Goal: Task Accomplishment & Management: Manage account settings

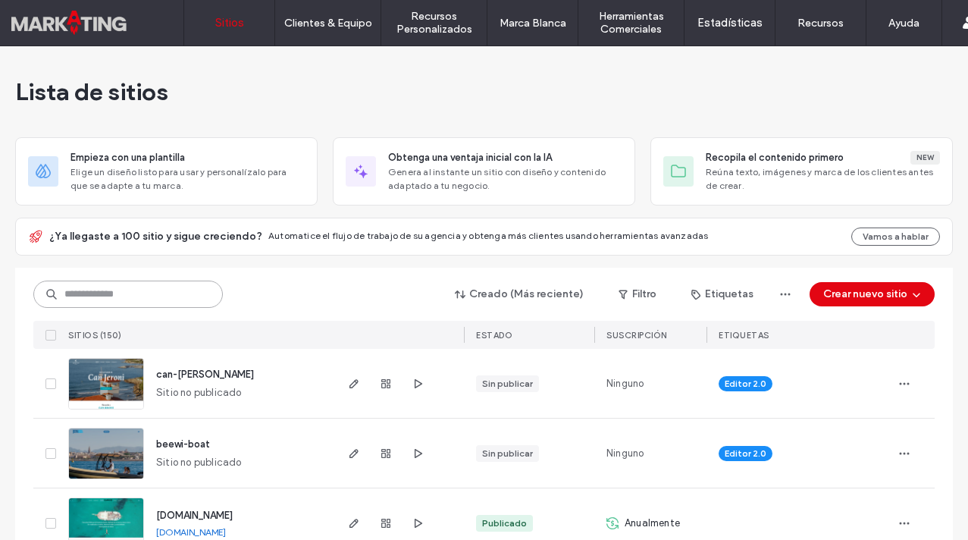
click at [127, 297] on input at bounding box center [128, 294] width 190 height 27
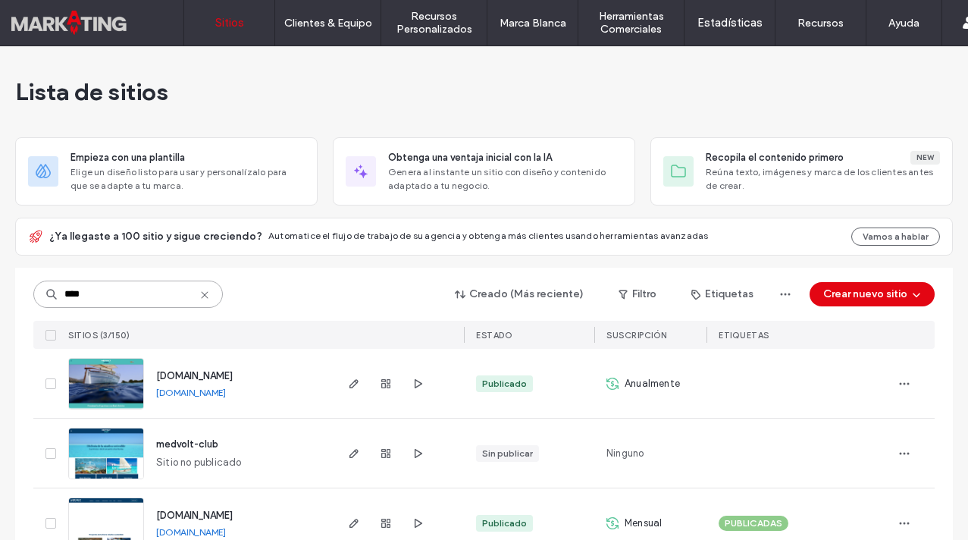
scroll to position [36, 0]
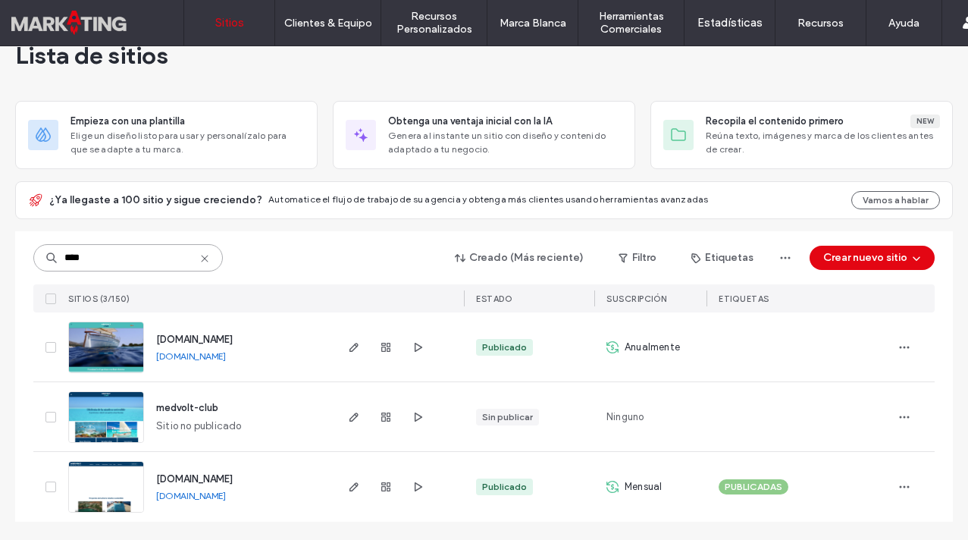
type input "****"
click at [233, 478] on span "www.medvoltmarine.com" at bounding box center [194, 478] width 77 height 11
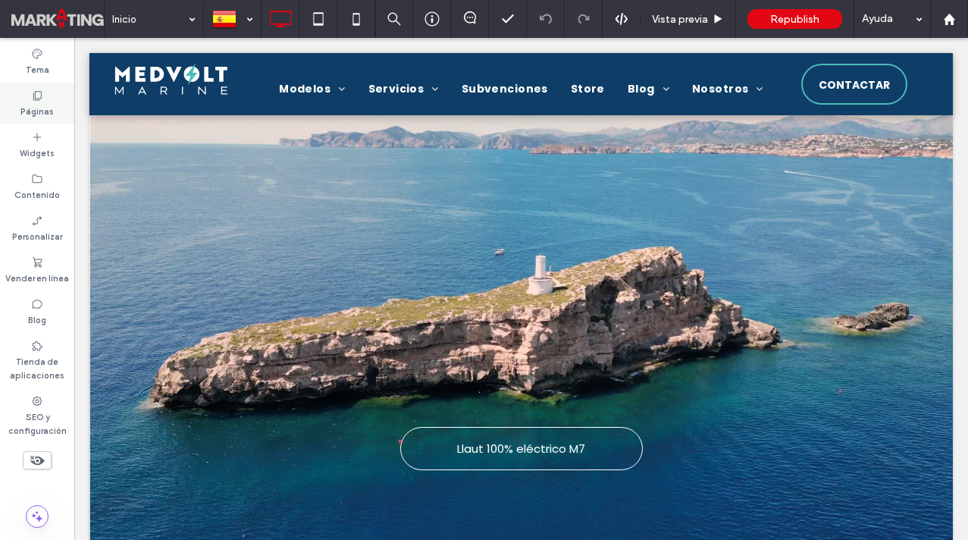
click at [51, 100] on div "Páginas" at bounding box center [37, 104] width 74 height 42
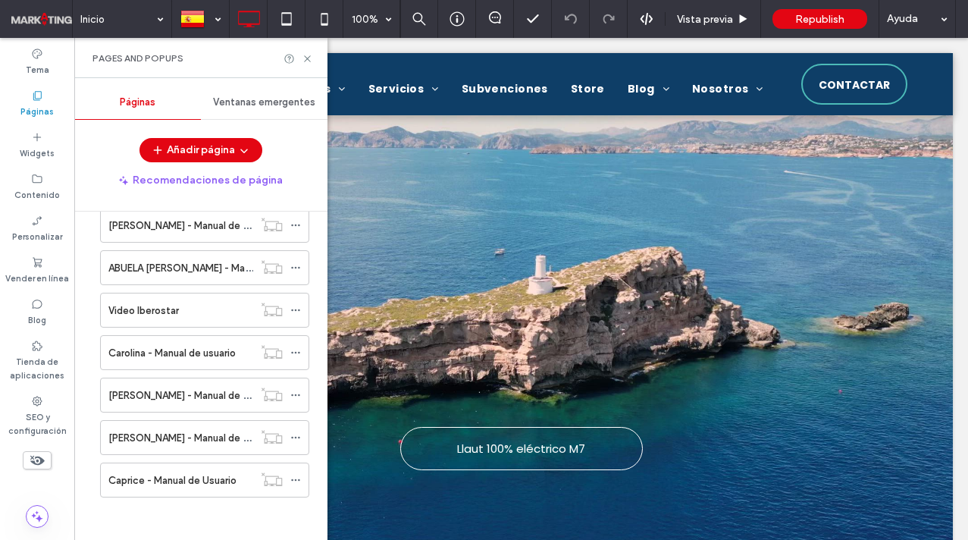
scroll to position [882, 0]
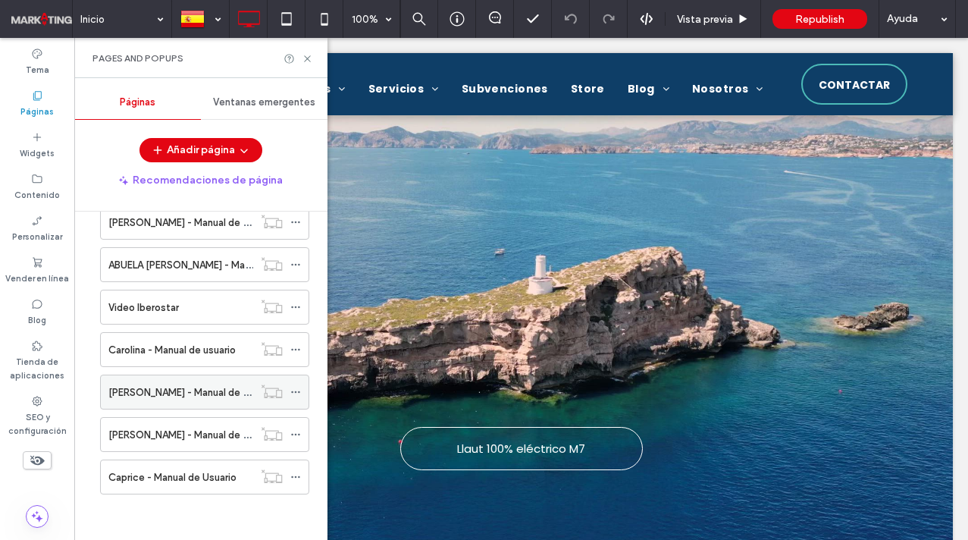
click at [227, 400] on label "[PERSON_NAME] - Manual de usuario" at bounding box center [191, 392] width 167 height 27
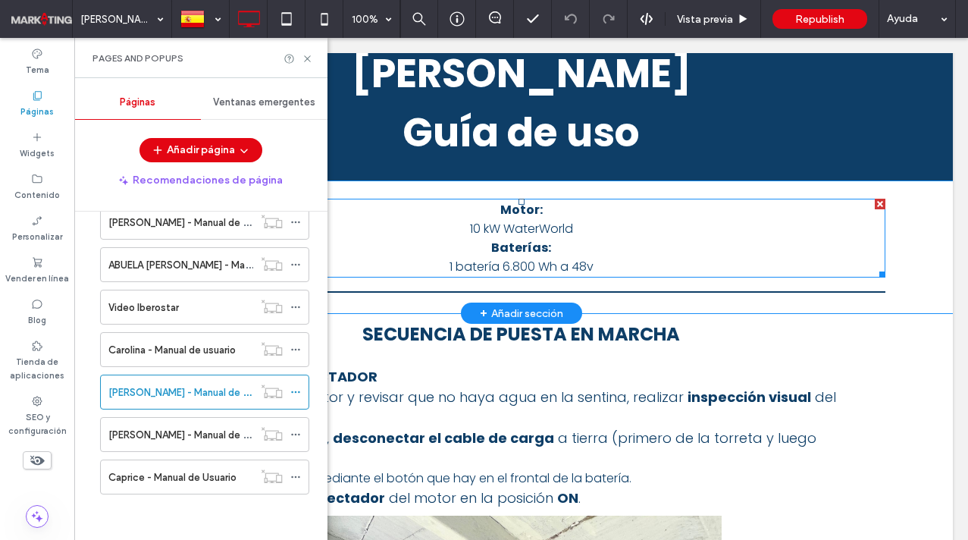
scroll to position [30, 0]
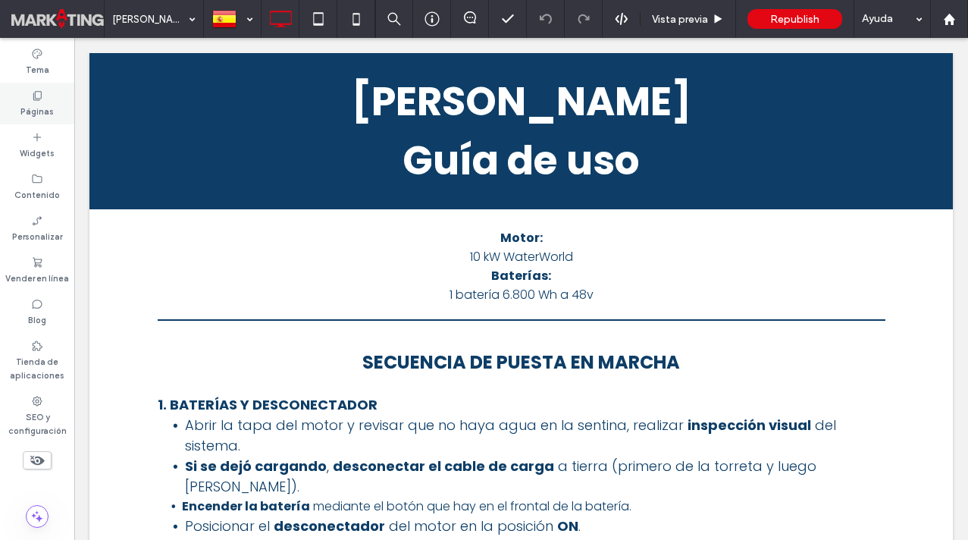
click at [42, 104] on label "Páginas" at bounding box center [36, 110] width 33 height 17
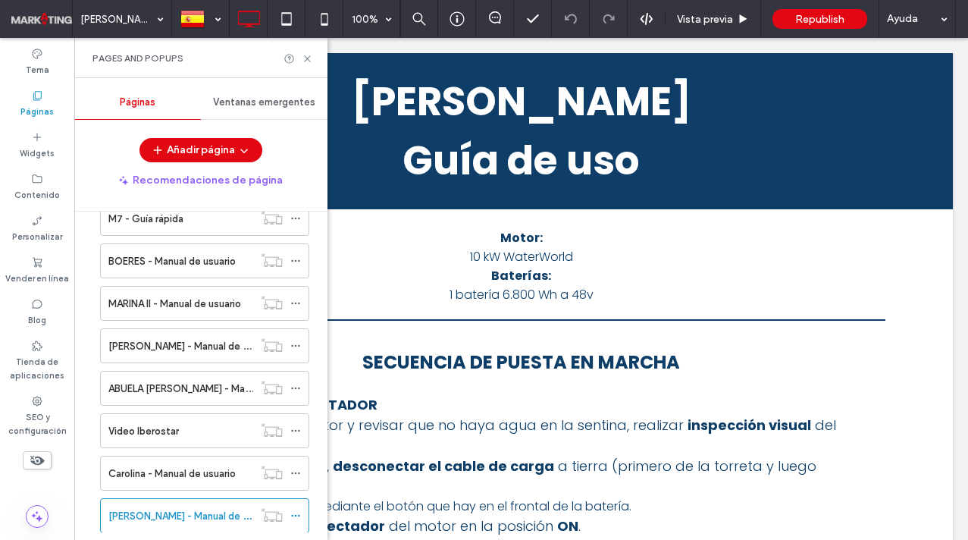
scroll to position [882, 0]
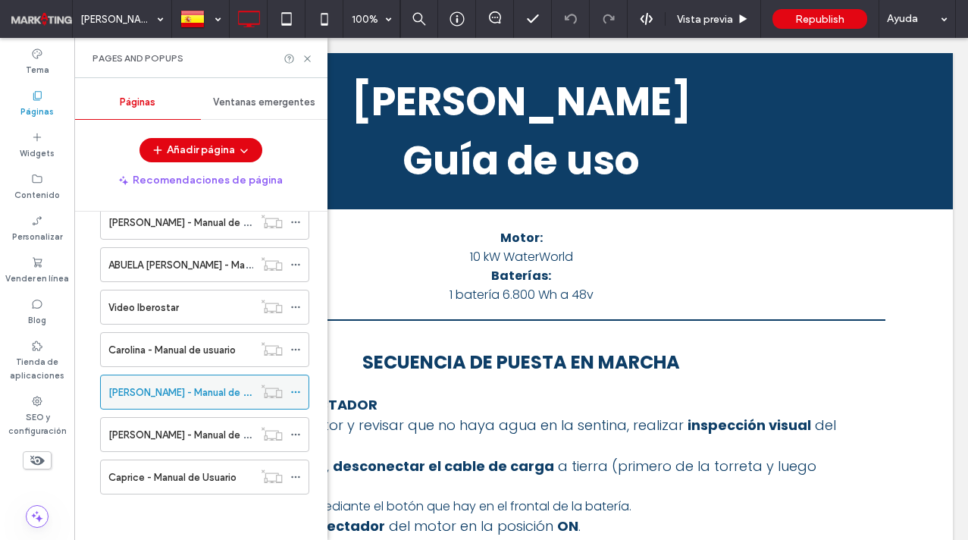
click at [297, 389] on icon at bounding box center [295, 392] width 11 height 11
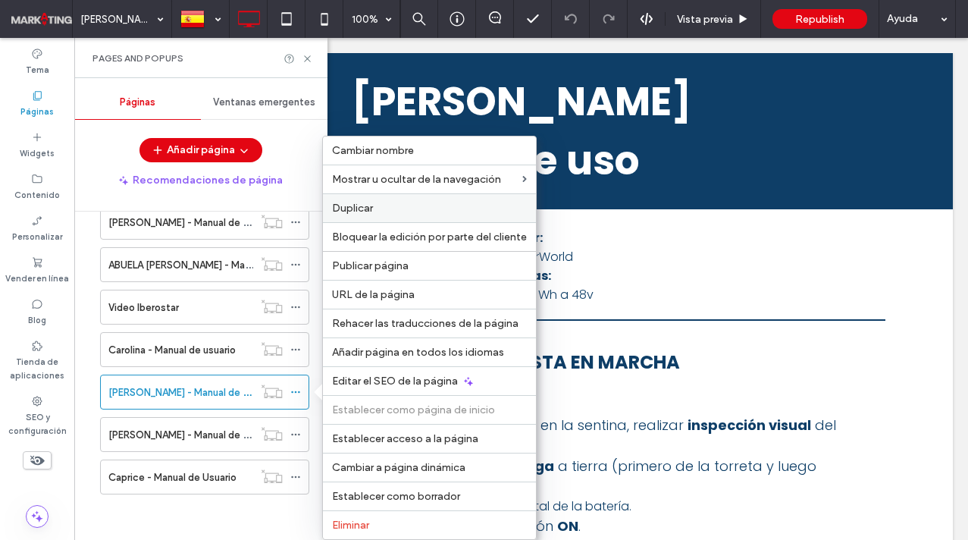
click at [389, 208] on label "Duplicar" at bounding box center [429, 208] width 195 height 13
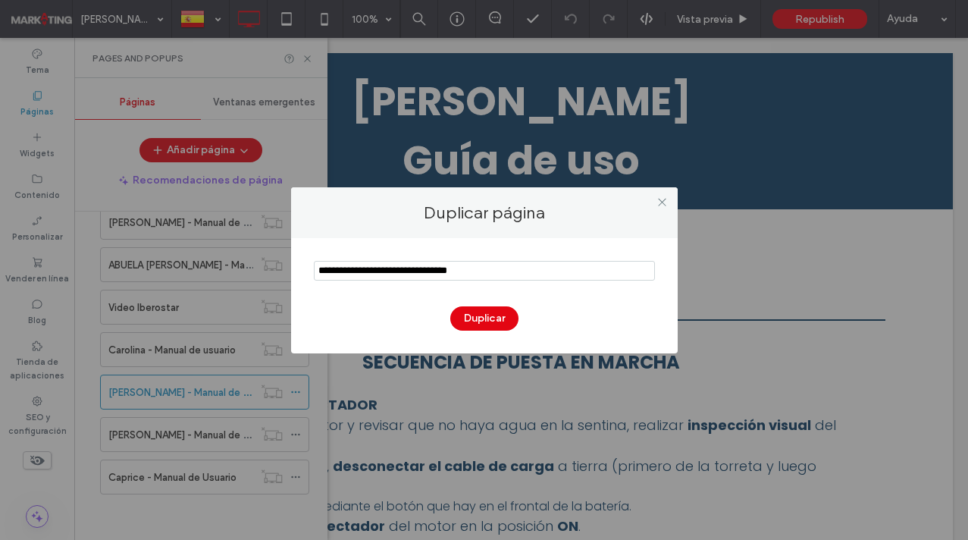
drag, startPoint x: 395, startPoint y: 271, endPoint x: 278, endPoint y: 268, distance: 117.6
click at [278, 268] on div "Duplicar página Duplicar" at bounding box center [484, 270] width 968 height 540
type input "**********"
click at [472, 325] on button "Duplicar" at bounding box center [484, 318] width 68 height 24
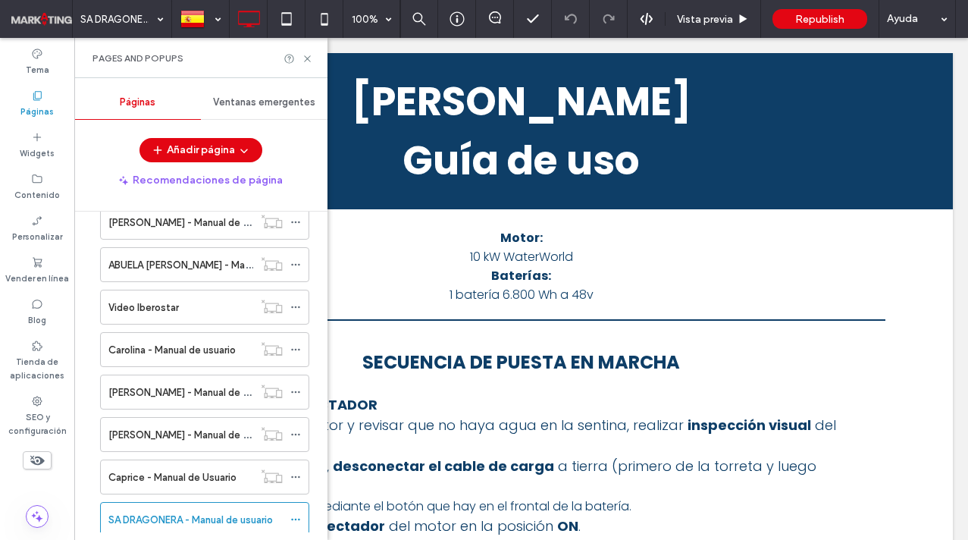
scroll to position [924, 0]
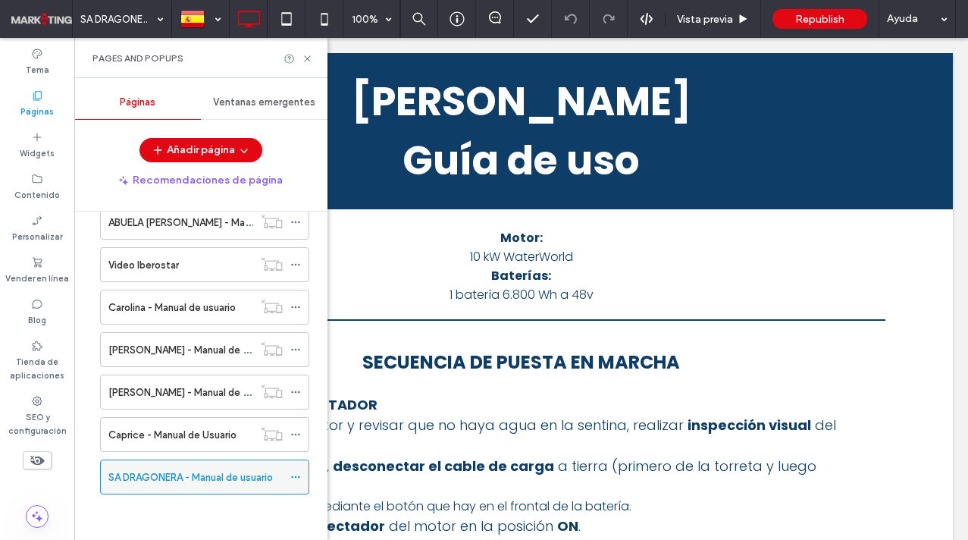
click at [297, 477] on icon at bounding box center [295, 477] width 11 height 11
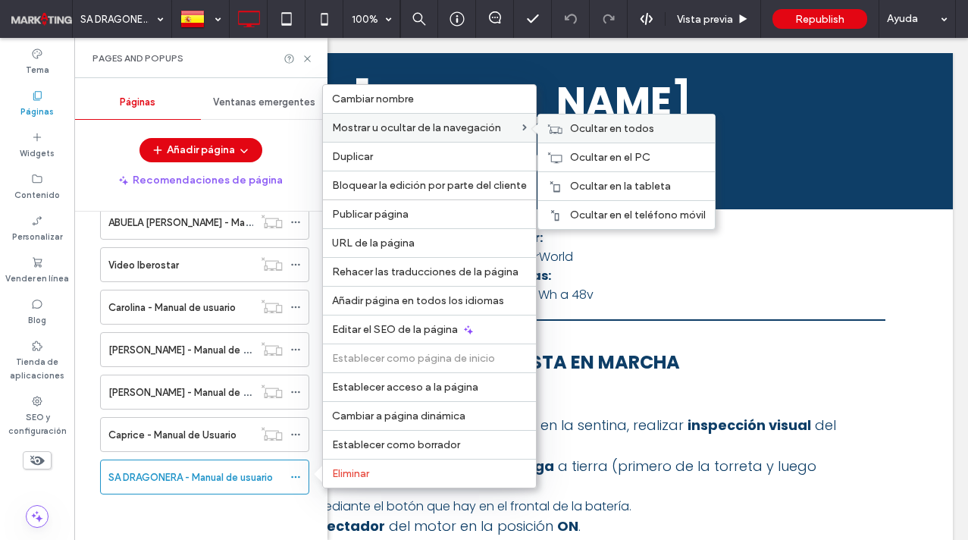
click at [574, 129] on span "Ocultar en todos" at bounding box center [612, 128] width 84 height 13
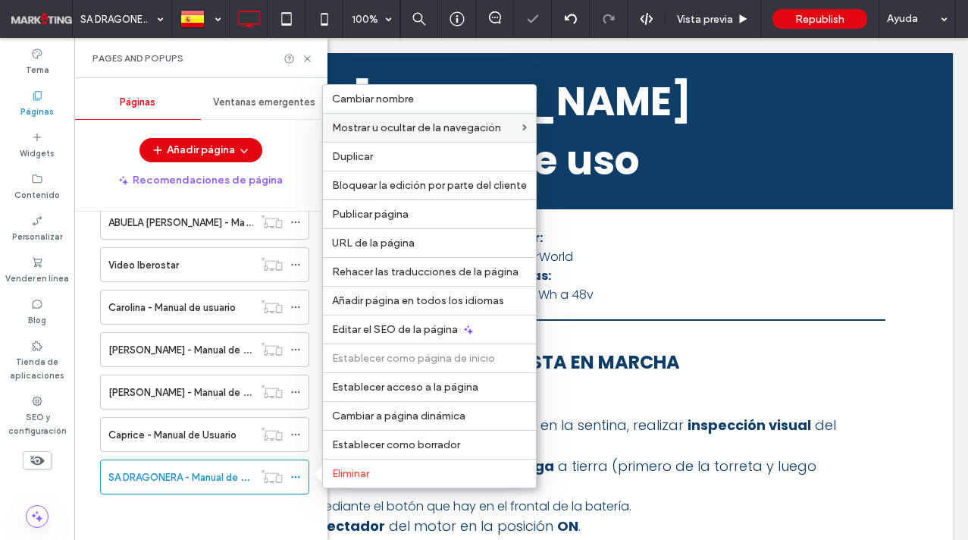
click at [315, 60] on div "Pages and Popups" at bounding box center [200, 58] width 253 height 40
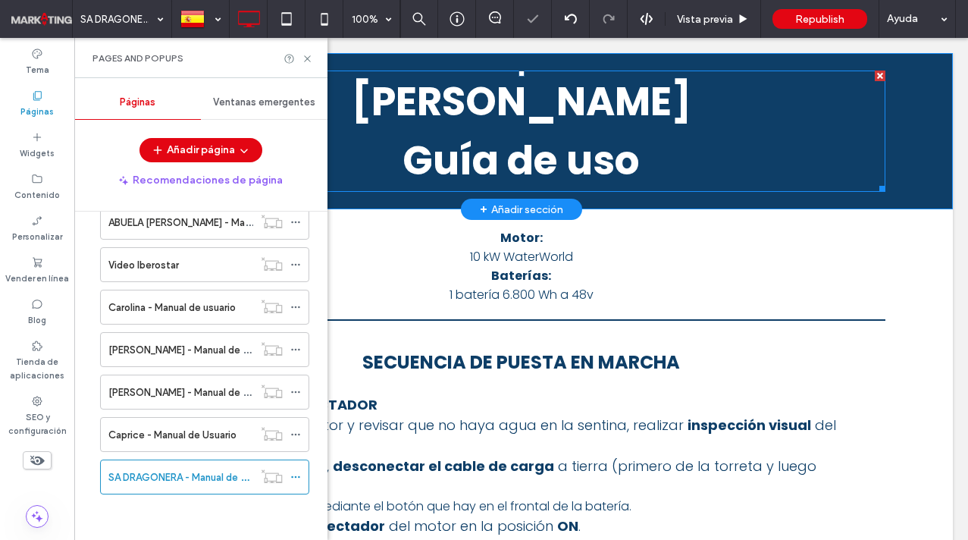
click at [536, 124] on span "[PERSON_NAME]" at bounding box center [522, 101] width 340 height 55
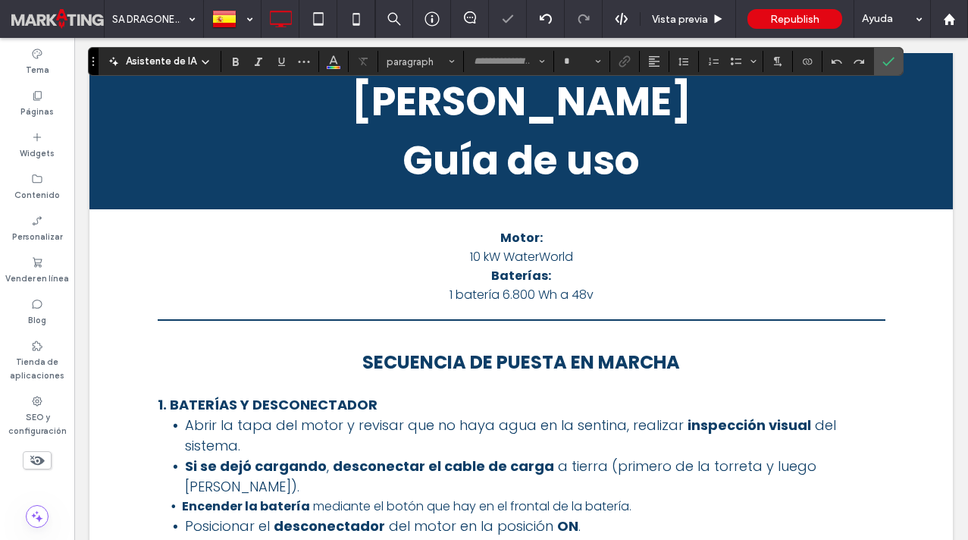
type input "*******"
type input "**"
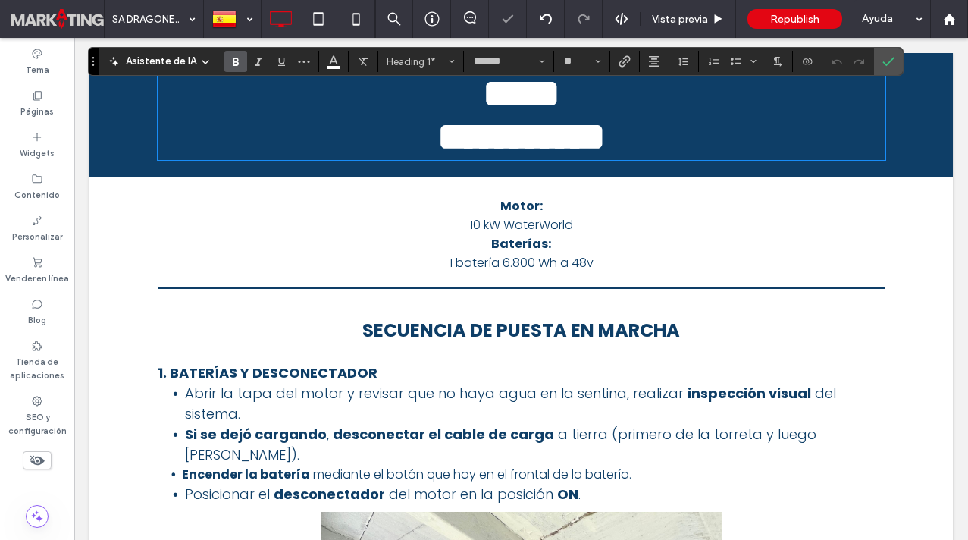
click at [530, 107] on span "*****" at bounding box center [521, 93] width 77 height 39
click at [880, 66] on label "Confirmar" at bounding box center [888, 61] width 23 height 27
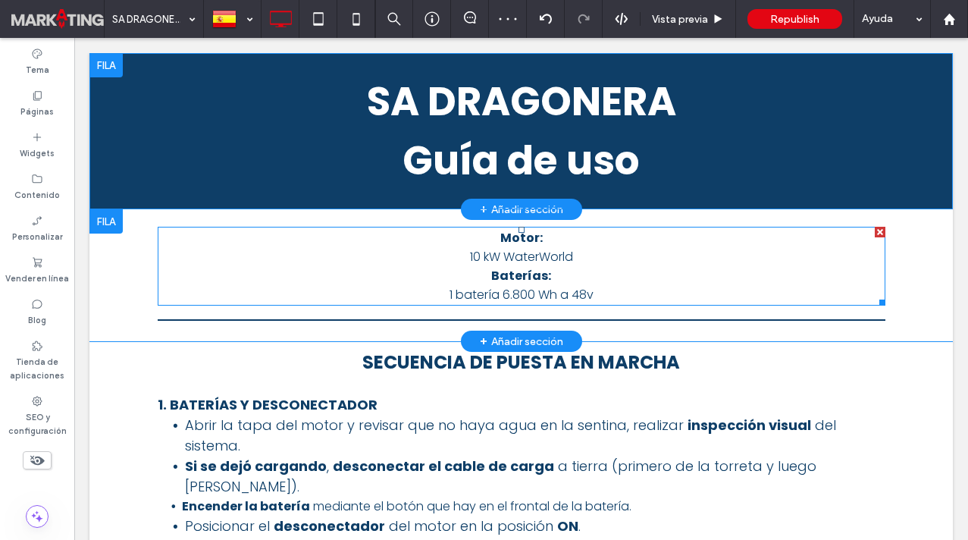
click at [444, 287] on p "1 batería 6.800 Wh a 48v" at bounding box center [522, 294] width 728 height 19
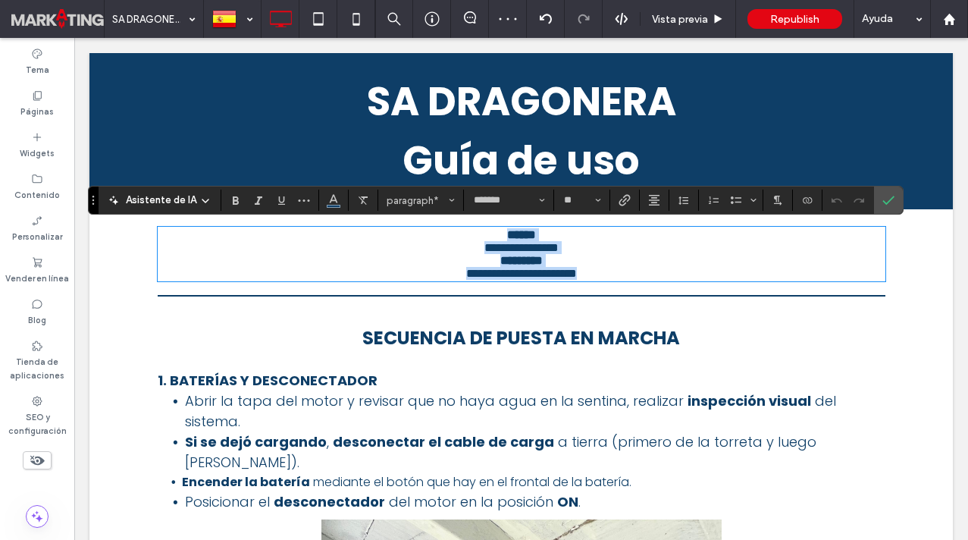
click at [444, 280] on p "**********" at bounding box center [522, 273] width 728 height 13
click at [466, 279] on span "**********" at bounding box center [521, 273] width 111 height 11
click at [610, 280] on p "**********" at bounding box center [522, 273] width 728 height 13
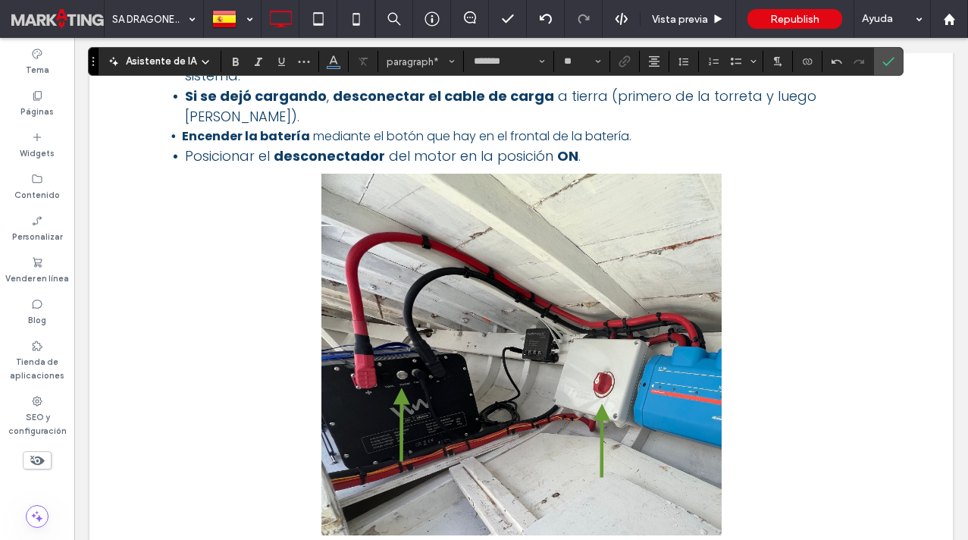
scroll to position [349, 0]
click at [448, 239] on img at bounding box center [522, 354] width 400 height 362
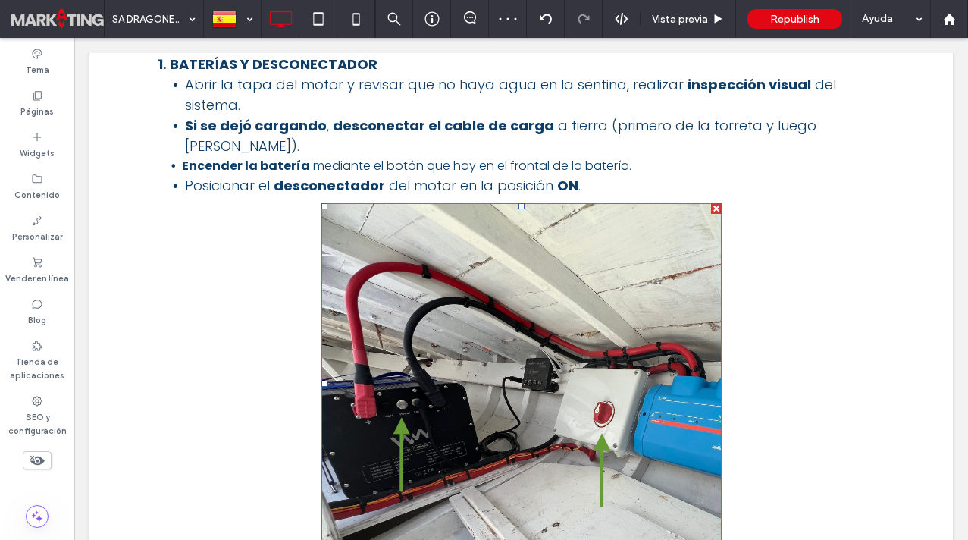
click at [592, 243] on img at bounding box center [522, 384] width 400 height 362
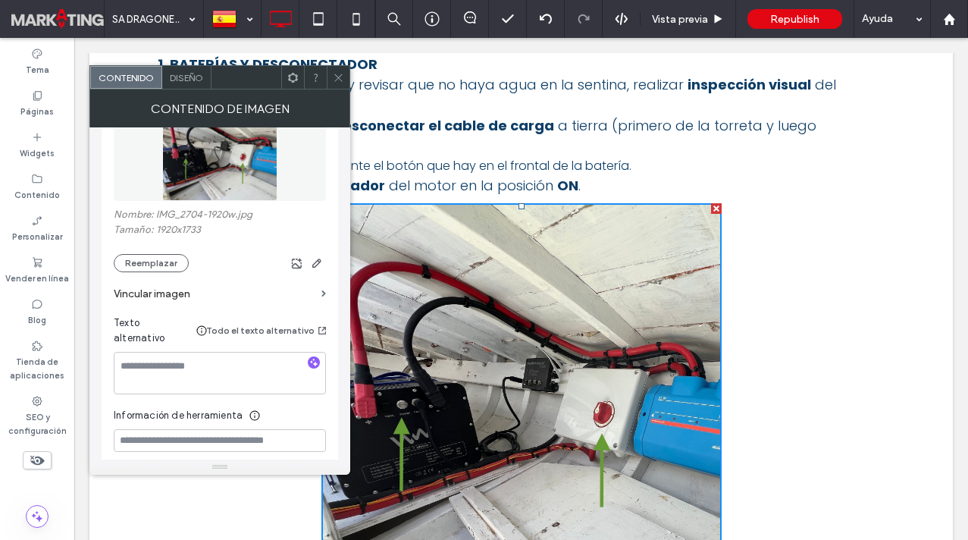
scroll to position [256, 0]
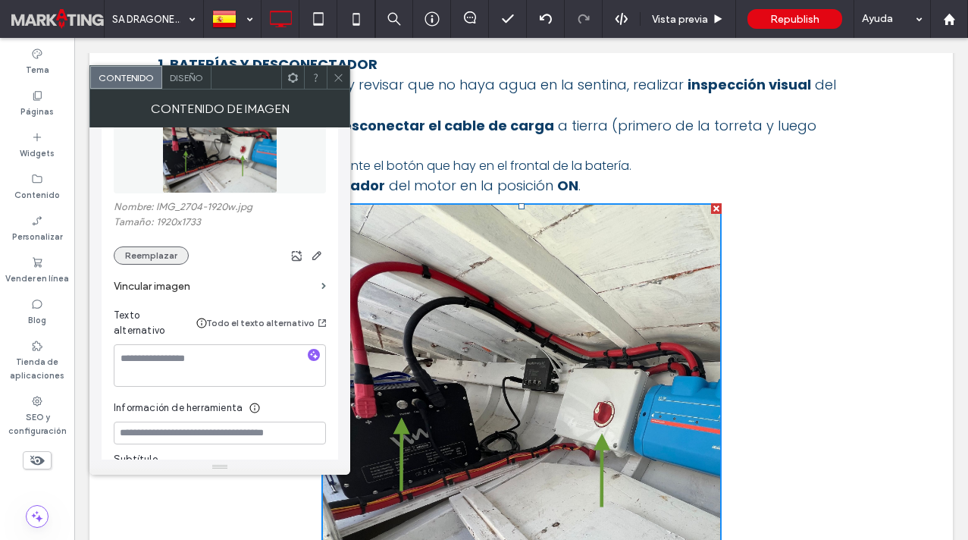
click at [141, 256] on button "Reemplazar" at bounding box center [151, 255] width 75 height 18
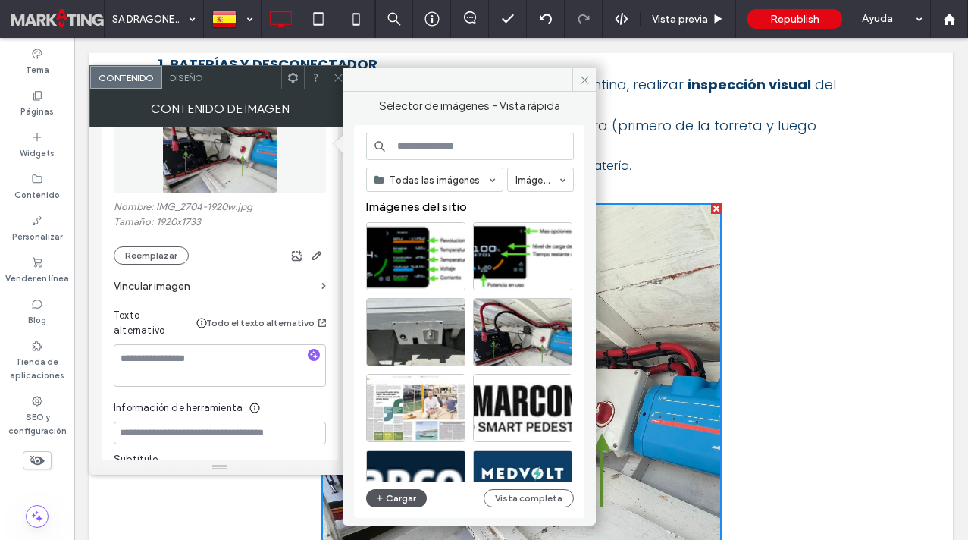
click at [403, 501] on button "Cargar" at bounding box center [396, 498] width 61 height 18
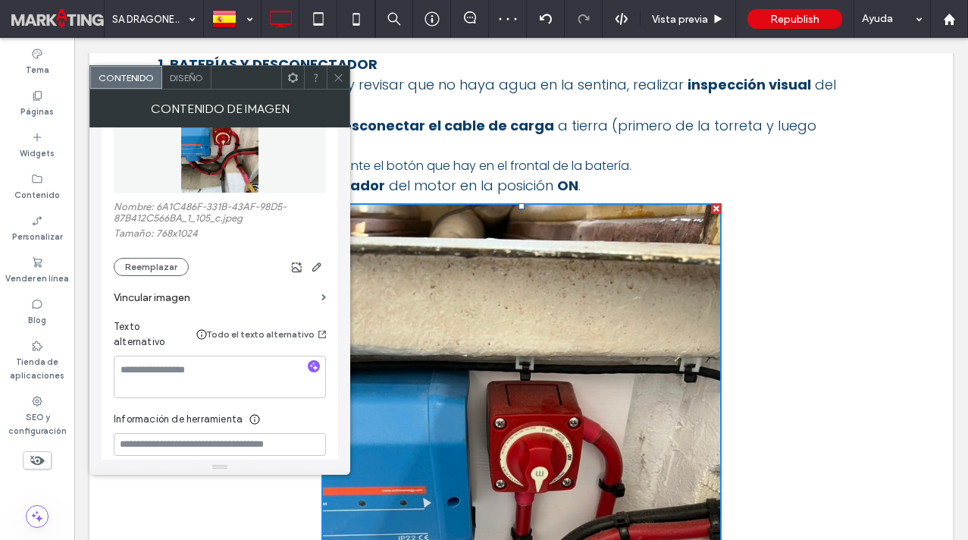
click at [337, 72] on icon at bounding box center [338, 77] width 11 height 11
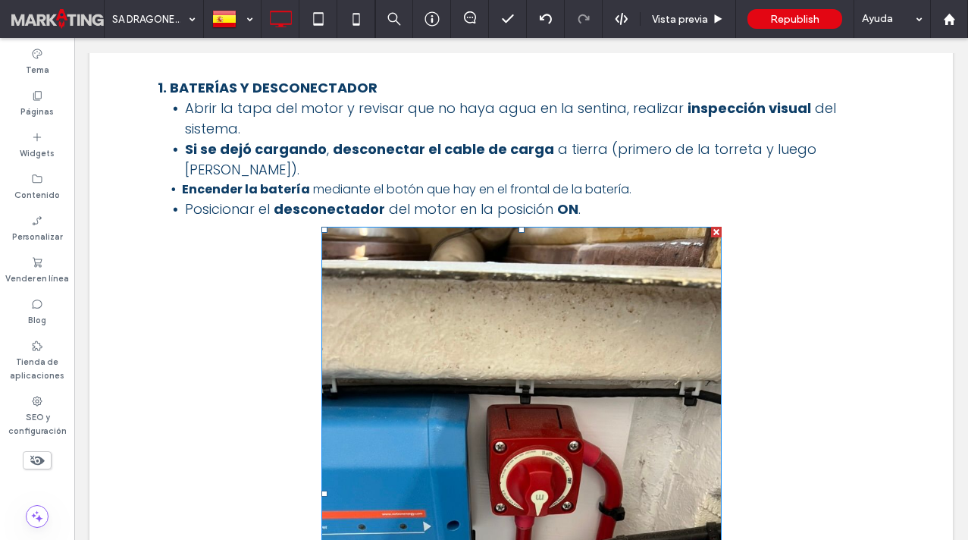
scroll to position [304, 0]
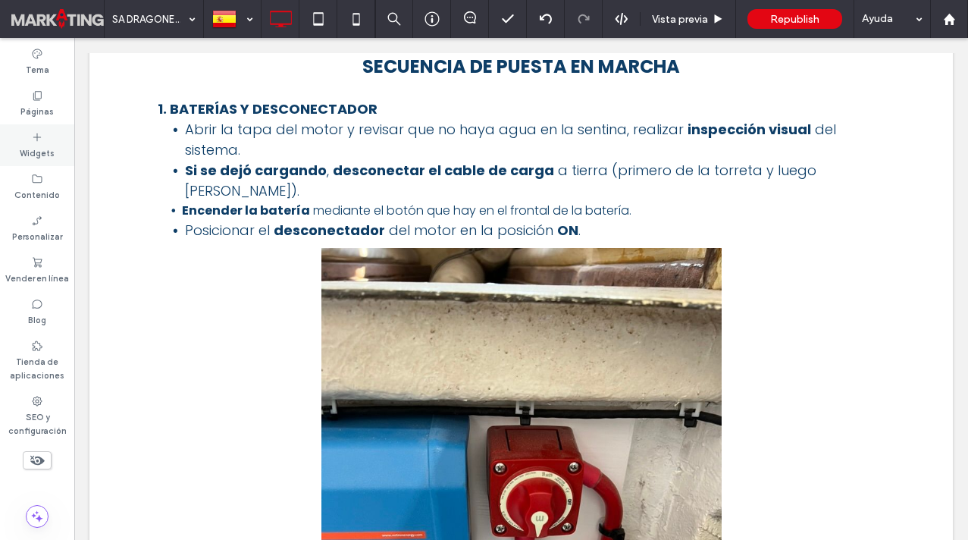
click at [39, 142] on icon at bounding box center [37, 137] width 12 height 12
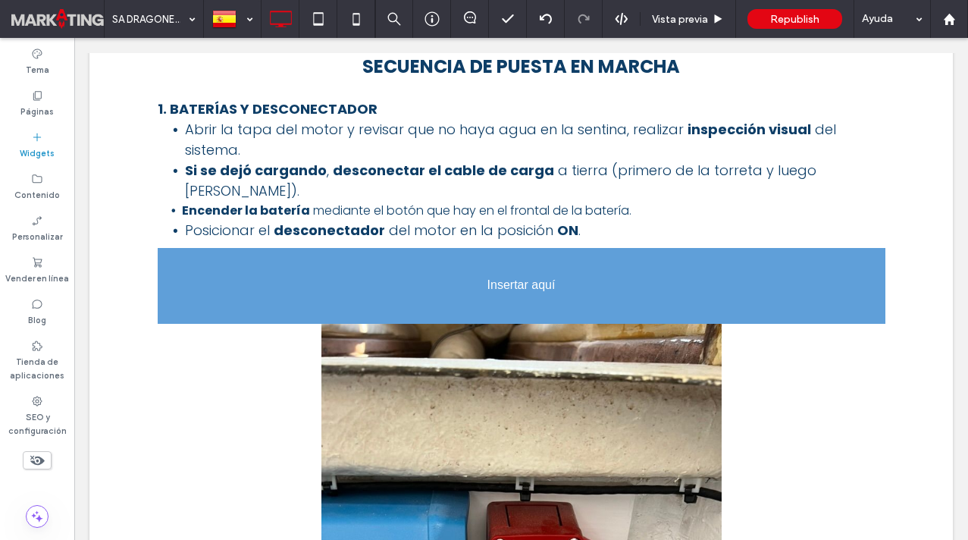
drag, startPoint x: 124, startPoint y: 299, endPoint x: 187, endPoint y: 299, distance: 62.9
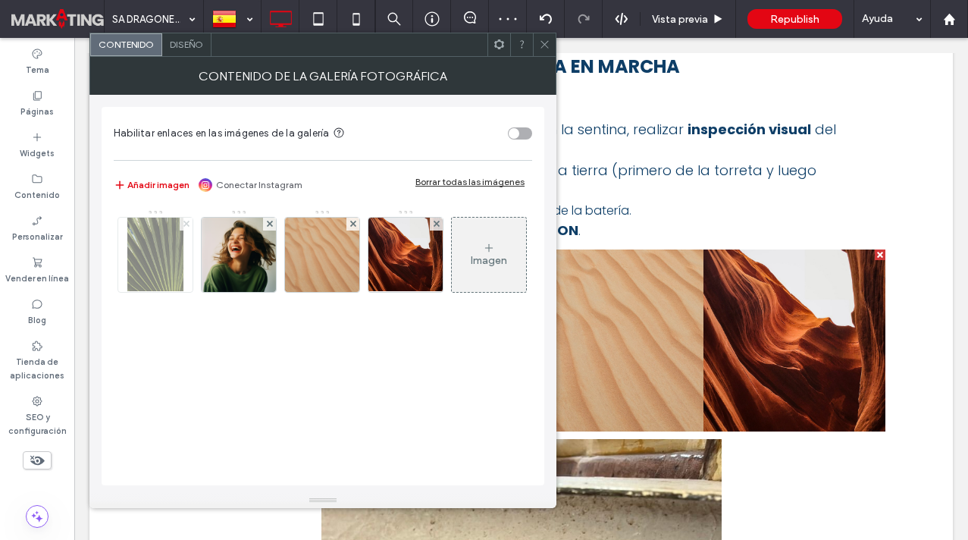
click at [184, 224] on icon at bounding box center [187, 224] width 6 height 6
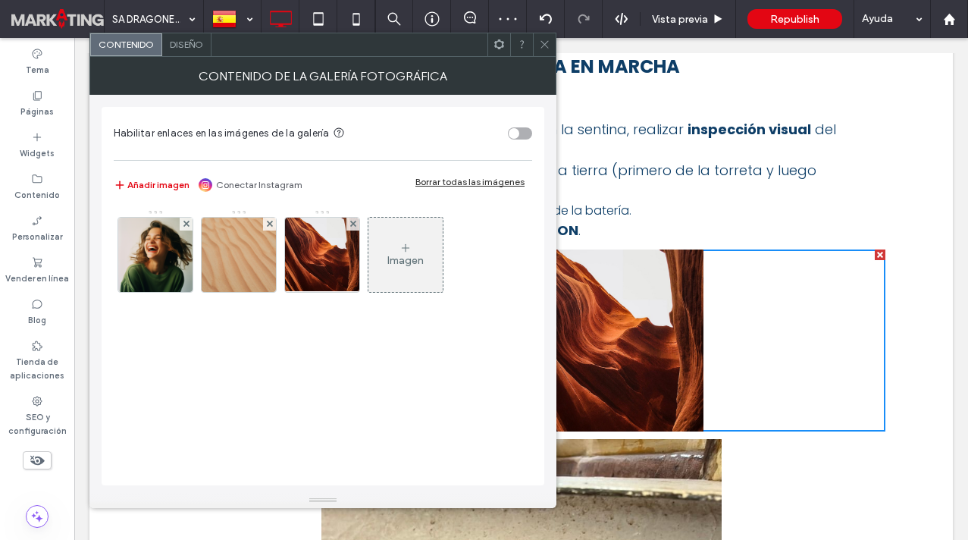
click at [184, 224] on icon at bounding box center [187, 224] width 6 height 6
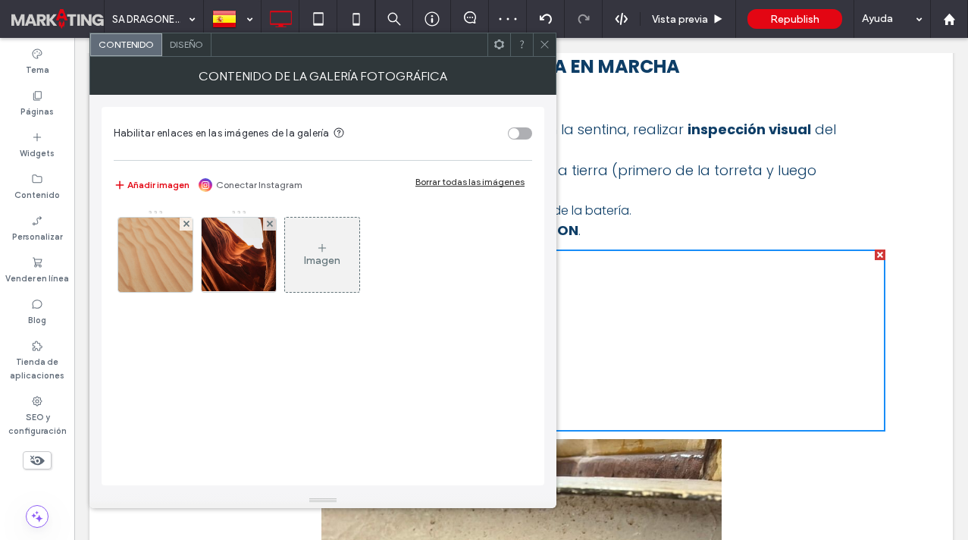
click at [184, 224] on icon at bounding box center [187, 224] width 6 height 6
click at [267, 224] on icon at bounding box center [270, 224] width 6 height 6
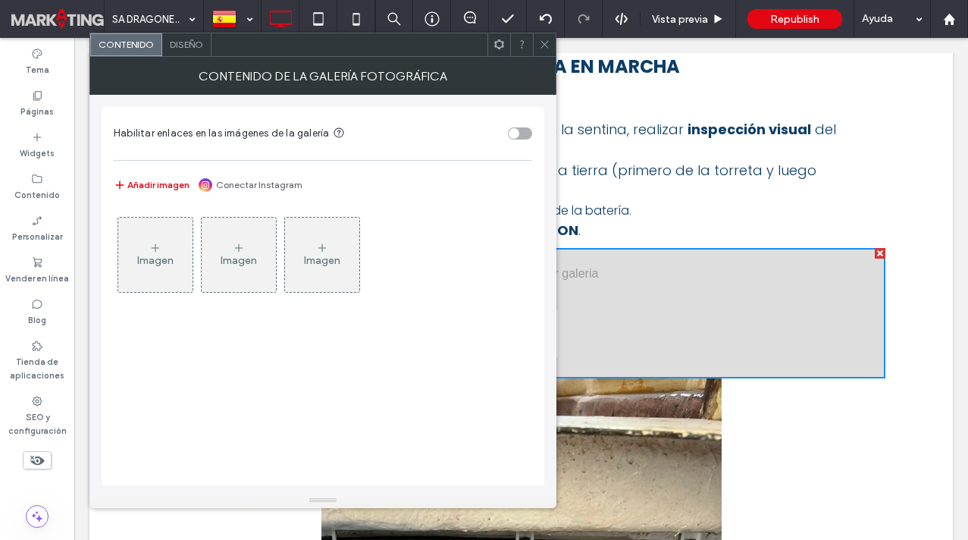
click at [156, 250] on icon at bounding box center [155, 248] width 12 height 12
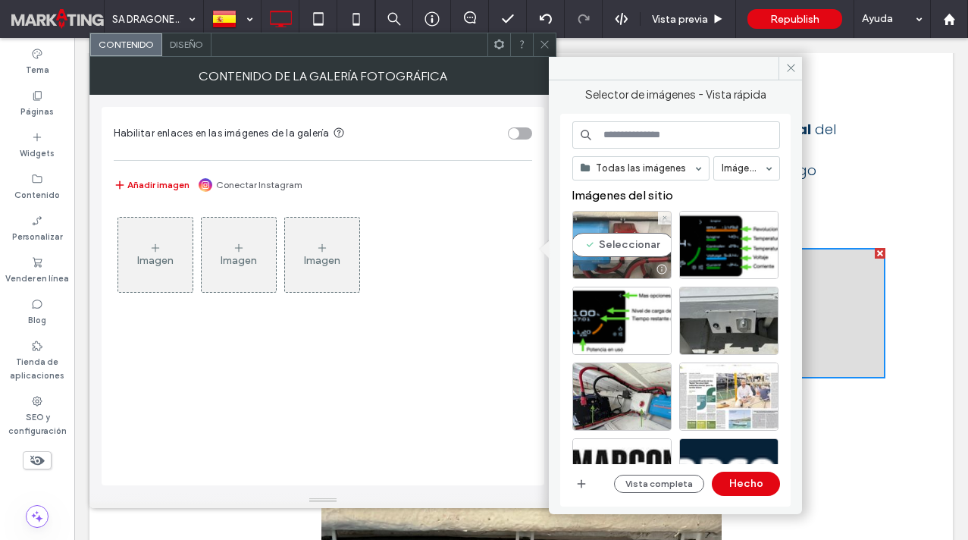
click at [620, 238] on div "Seleccionar" at bounding box center [622, 245] width 99 height 68
click at [161, 243] on icon at bounding box center [155, 248] width 12 height 12
click at [582, 479] on icon "button" at bounding box center [582, 484] width 12 height 12
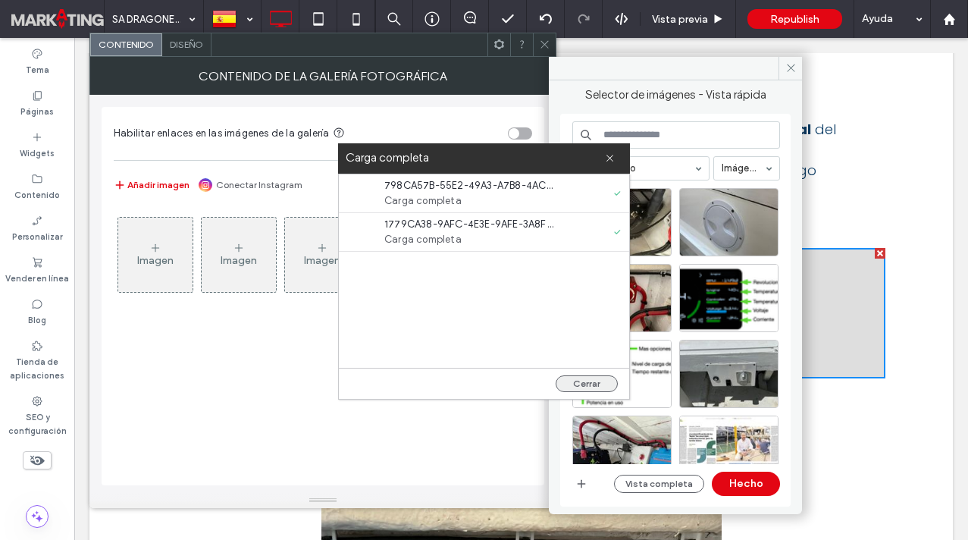
click at [583, 384] on button "Cerrar" at bounding box center [587, 383] width 62 height 17
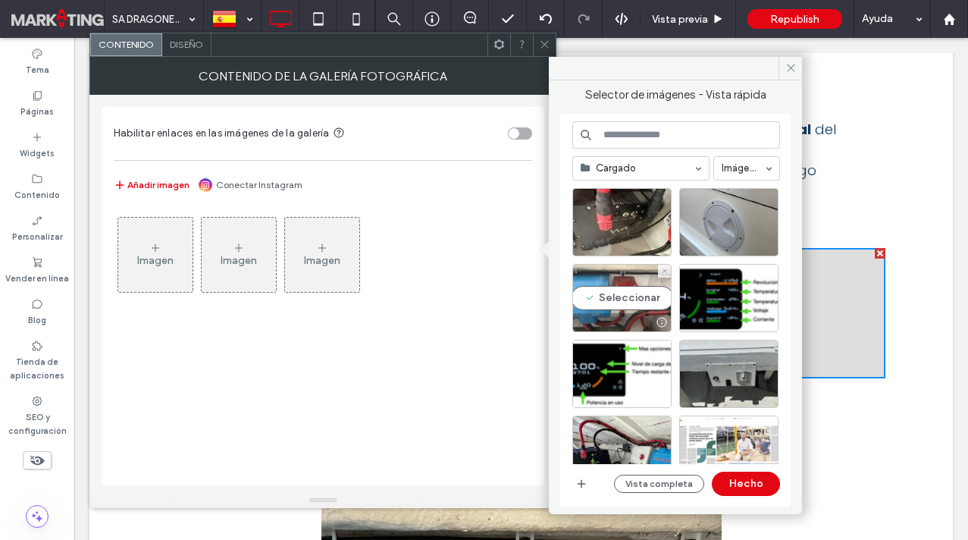
click at [600, 299] on div "Seleccionar" at bounding box center [622, 298] width 99 height 68
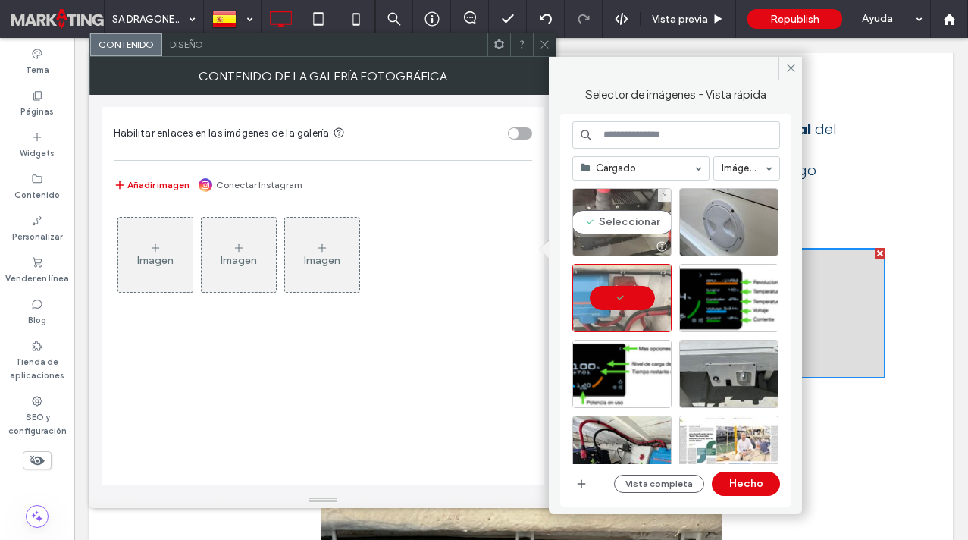
click at [595, 224] on div "Seleccionar" at bounding box center [622, 222] width 99 height 68
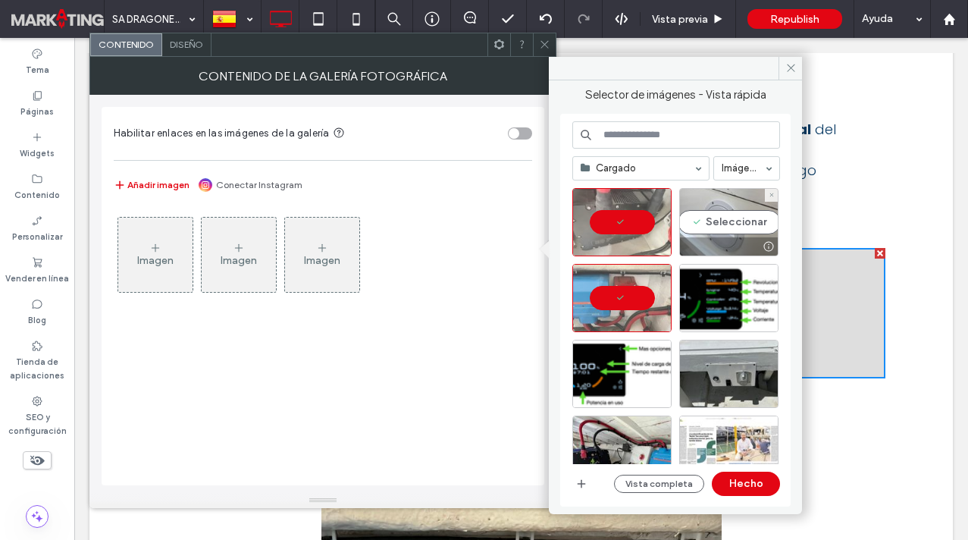
click at [712, 219] on div "Seleccionar" at bounding box center [728, 222] width 99 height 68
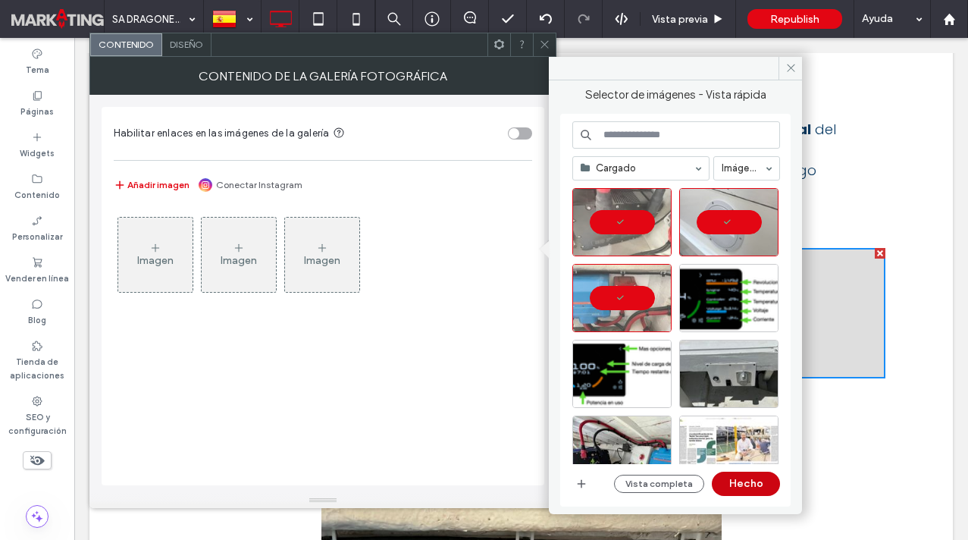
click at [745, 479] on button "Hecho" at bounding box center [746, 484] width 68 height 24
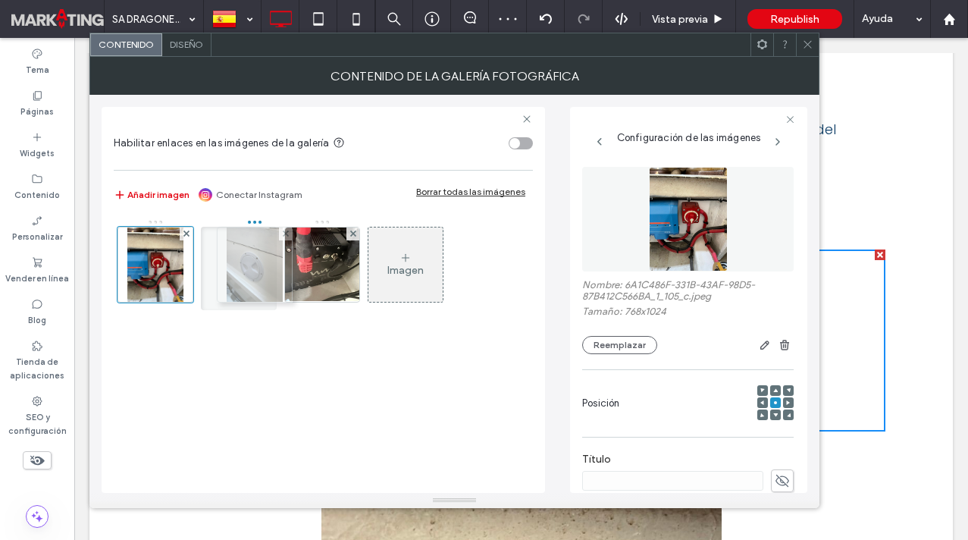
drag, startPoint x: 315, startPoint y: 278, endPoint x: 243, endPoint y: 278, distance: 71.3
click at [805, 44] on icon at bounding box center [807, 44] width 11 height 11
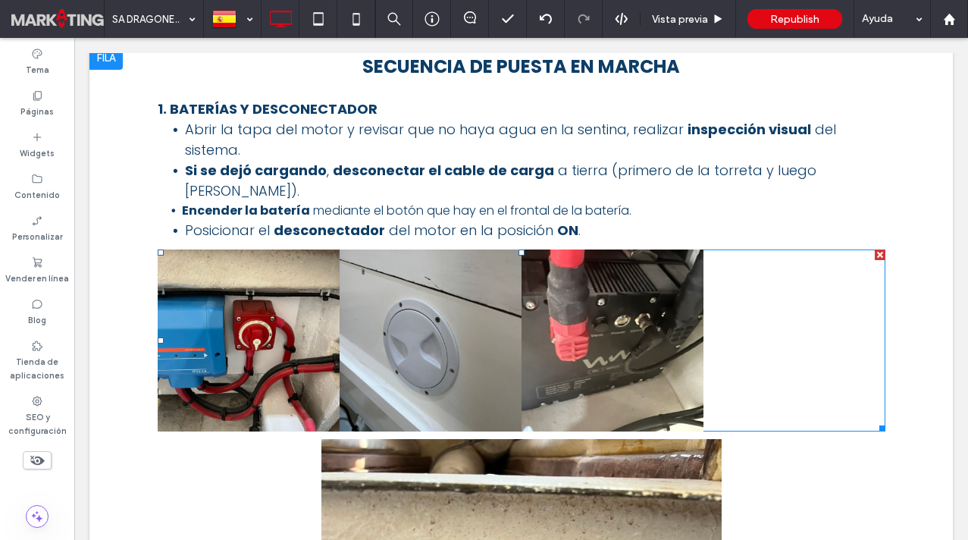
click at [799, 253] on div at bounding box center [795, 341] width 182 height 182
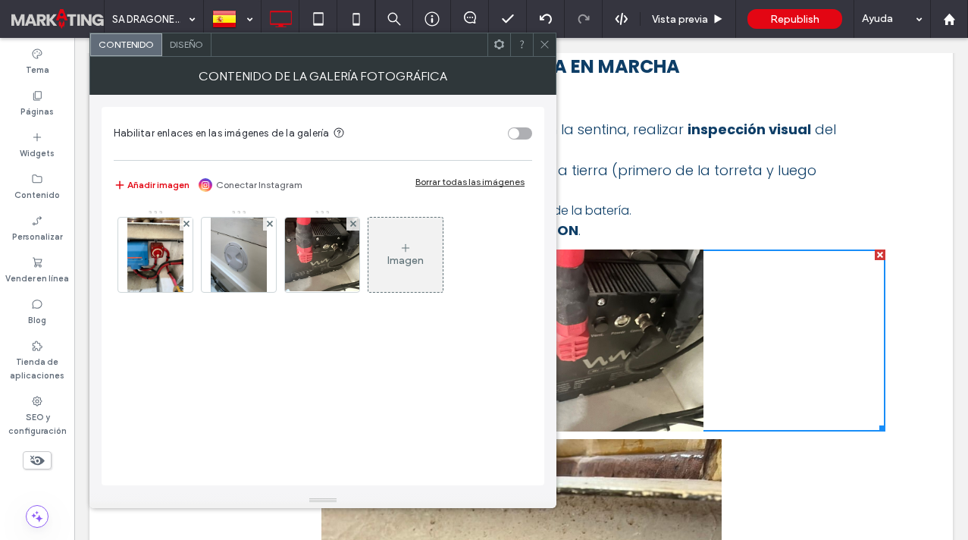
click at [184, 49] on span "Diseño" at bounding box center [186, 44] width 33 height 11
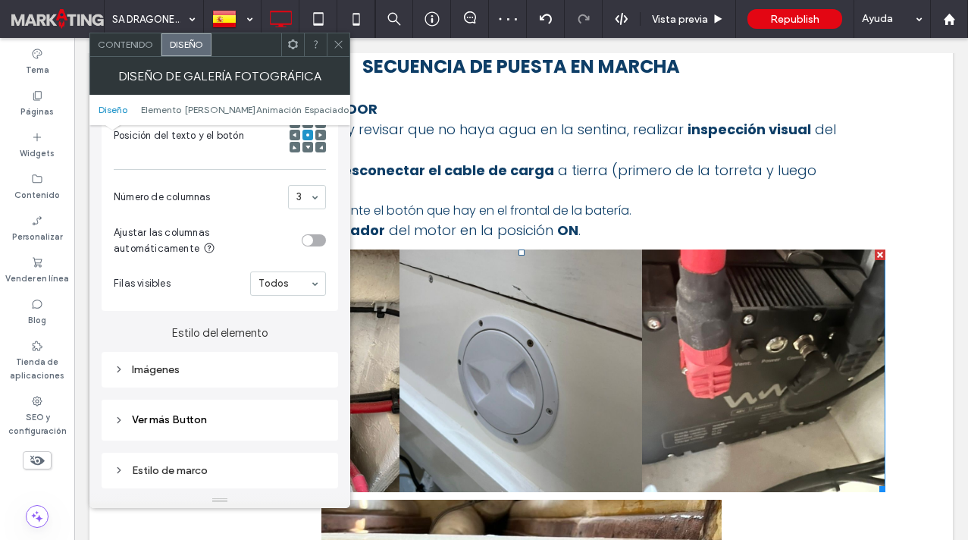
scroll to position [433, 0]
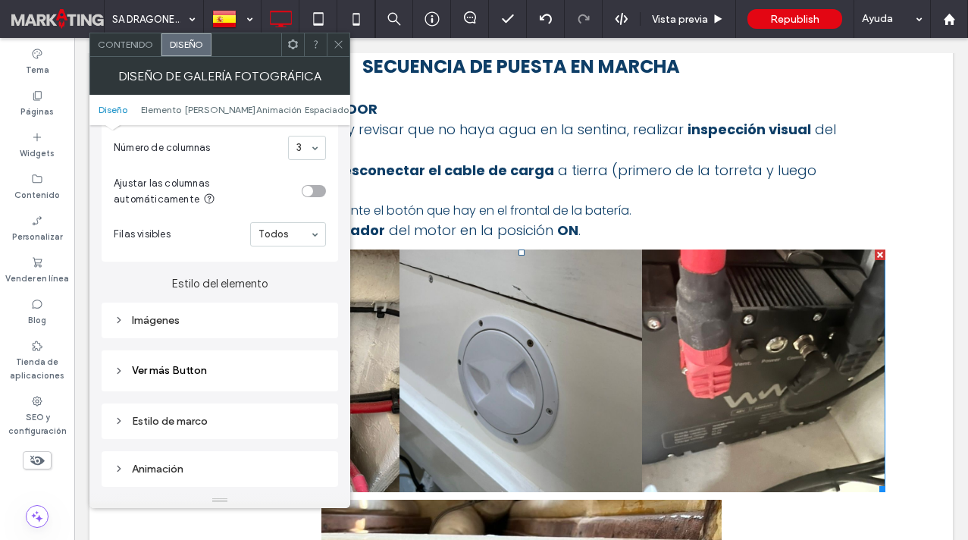
click at [159, 325] on div "Imágenes" at bounding box center [220, 320] width 212 height 13
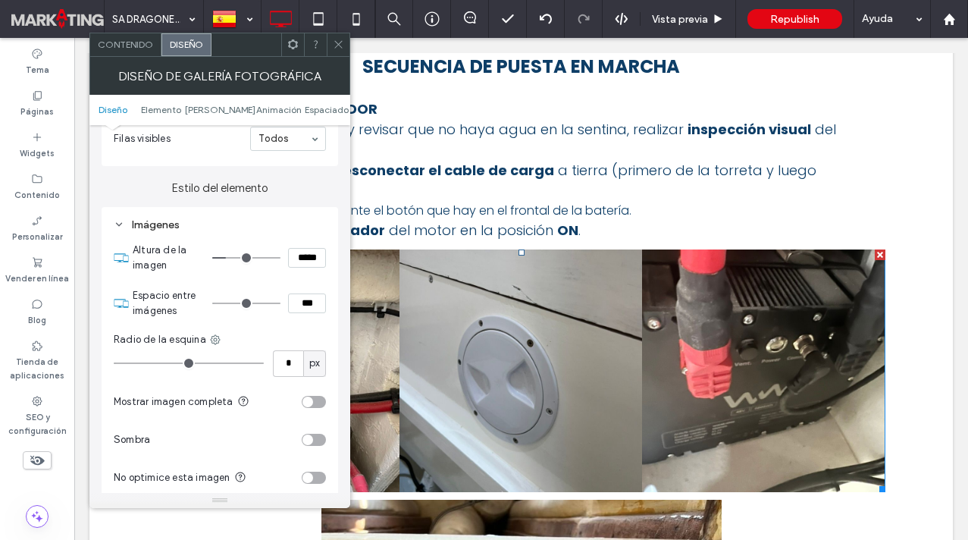
scroll to position [530, 0]
type input "*"
type input "***"
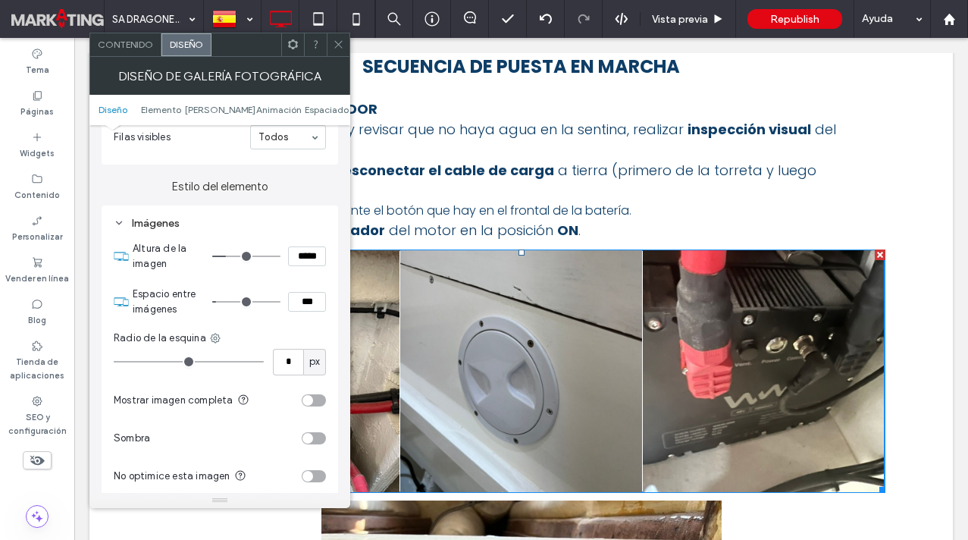
type input "*"
type input "***"
type input "*"
type input "***"
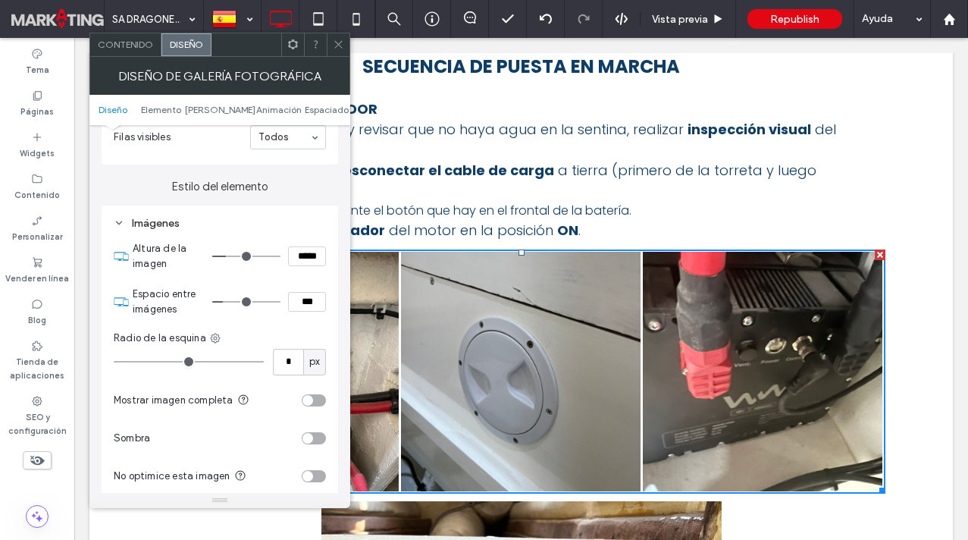
type input "*"
type input "***"
type input "*"
type input "***"
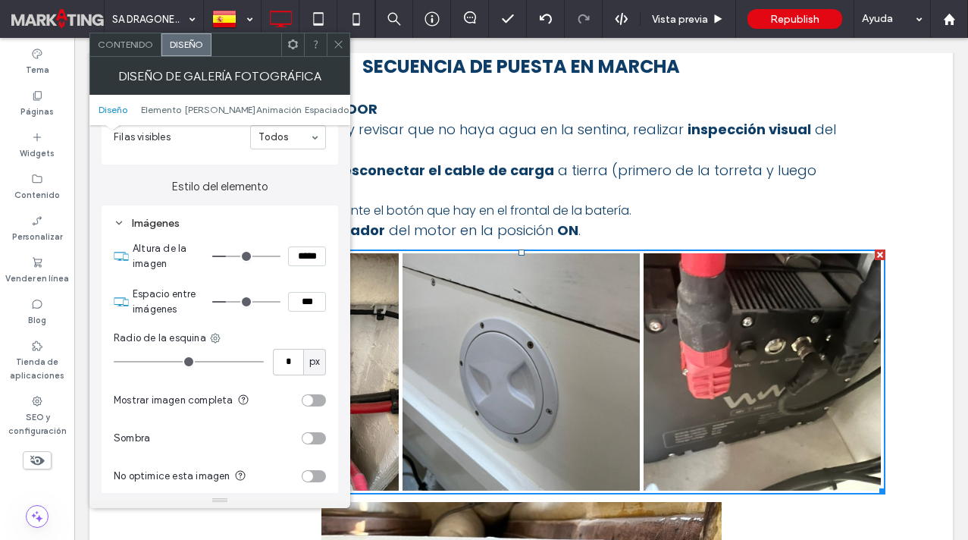
type input "*"
type input "***"
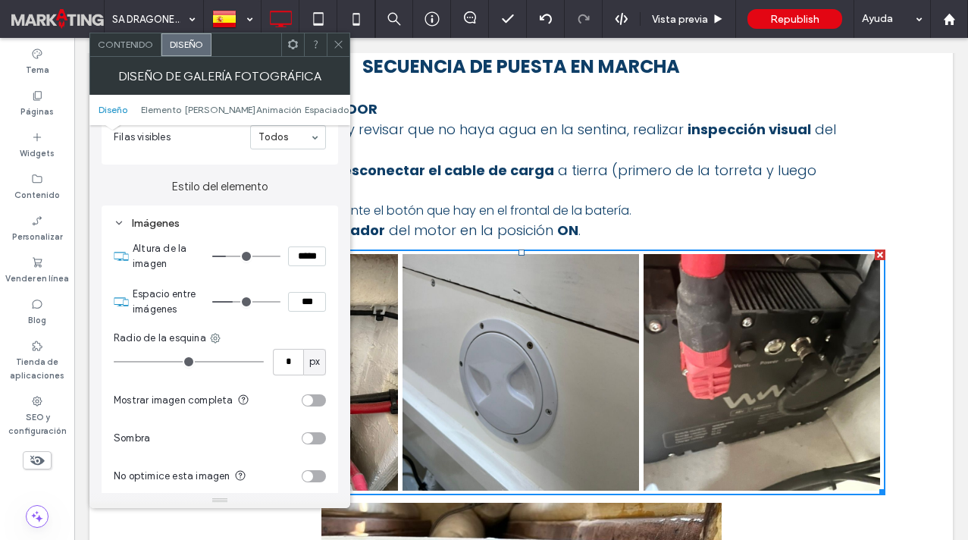
type input "*"
type input "***"
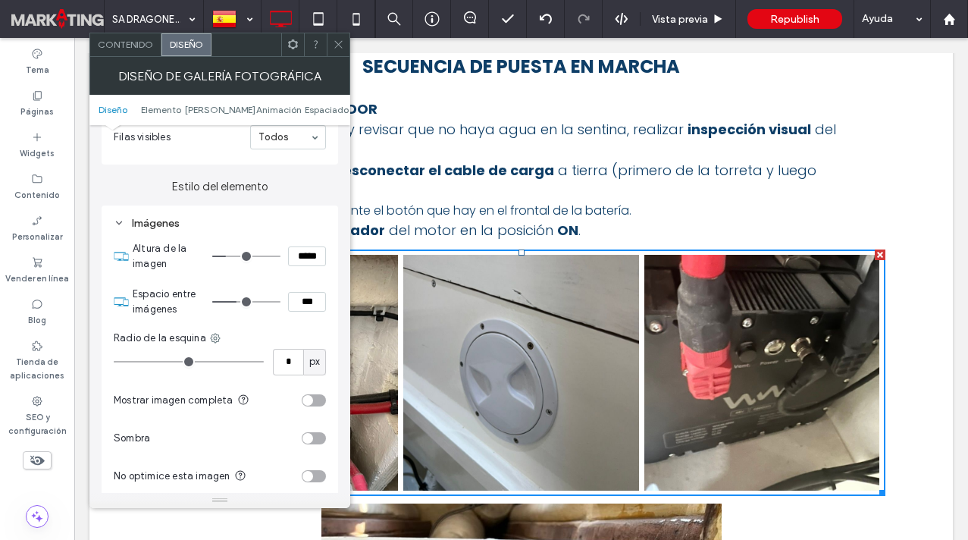
type input "*"
type input "***"
type input "*"
type input "***"
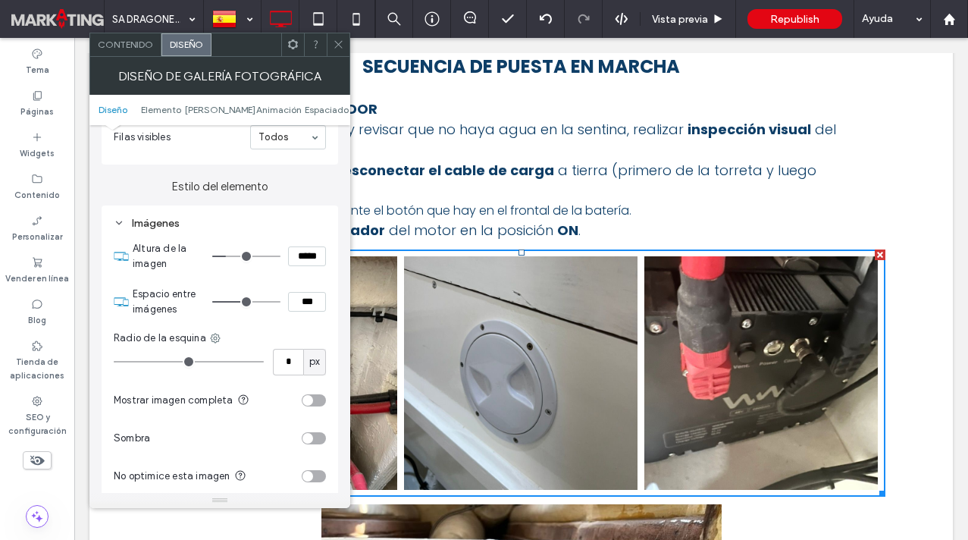
type input "**"
type input "****"
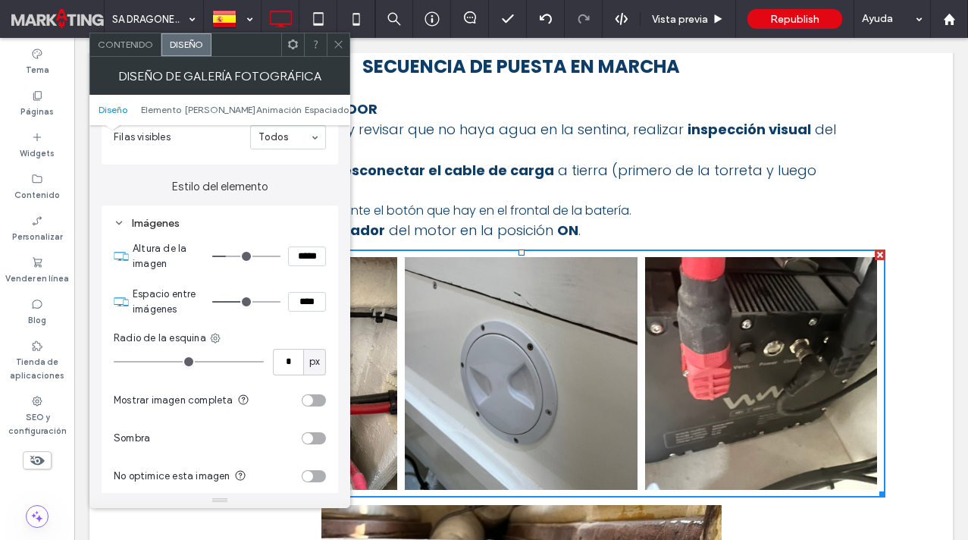
drag, startPoint x: 218, startPoint y: 307, endPoint x: 246, endPoint y: 314, distance: 28.9
type input "**"
click at [246, 303] on input "range" at bounding box center [246, 302] width 68 height 2
click at [334, 39] on icon at bounding box center [338, 44] width 11 height 11
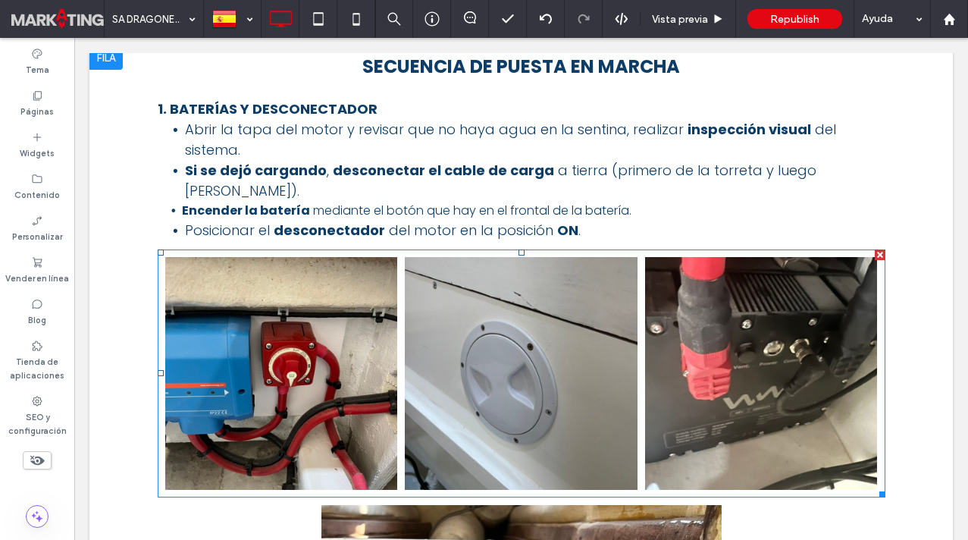
click at [396, 271] on link at bounding box center [281, 373] width 233 height 233
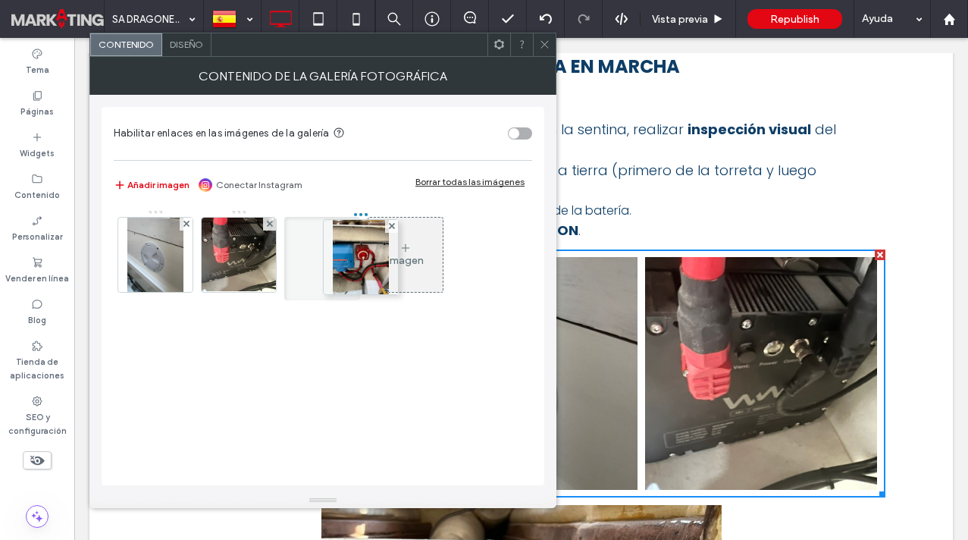
drag, startPoint x: 158, startPoint y: 259, endPoint x: 346, endPoint y: 261, distance: 187.3
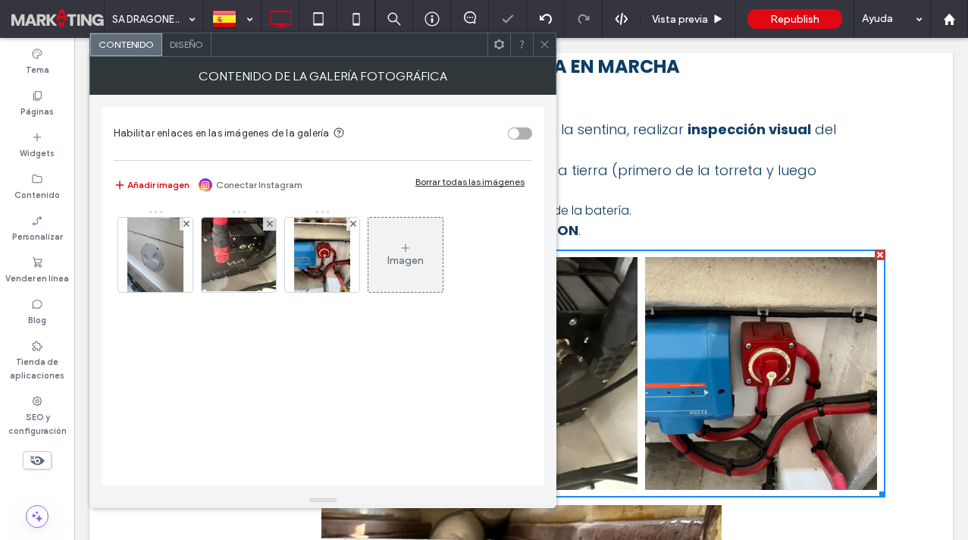
click at [539, 40] on icon at bounding box center [544, 44] width 11 height 11
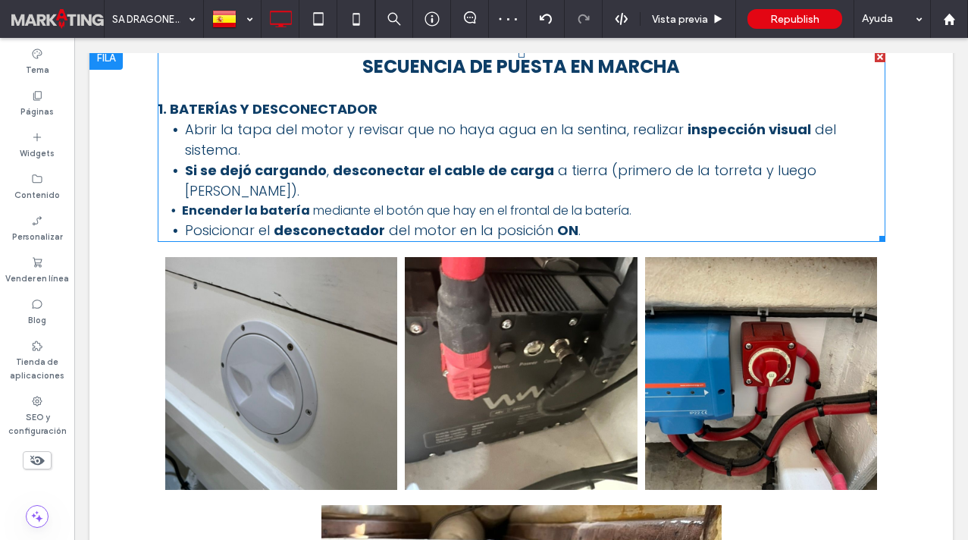
click at [631, 201] on li "Encender la batería mediante el botón que hay en el frontal de la batería." at bounding box center [534, 210] width 704 height 19
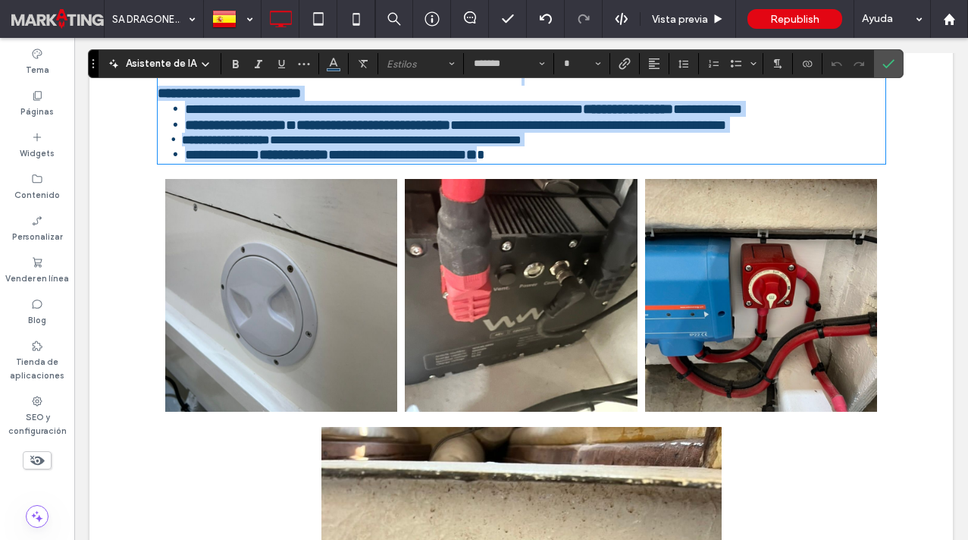
click at [631, 146] on li "**********" at bounding box center [534, 140] width 704 height 14
type input "**"
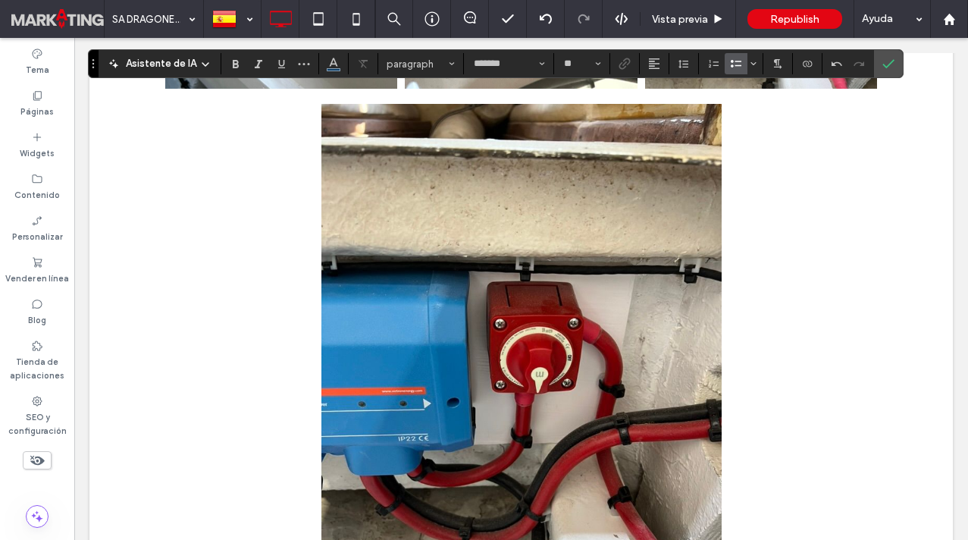
scroll to position [634, 0]
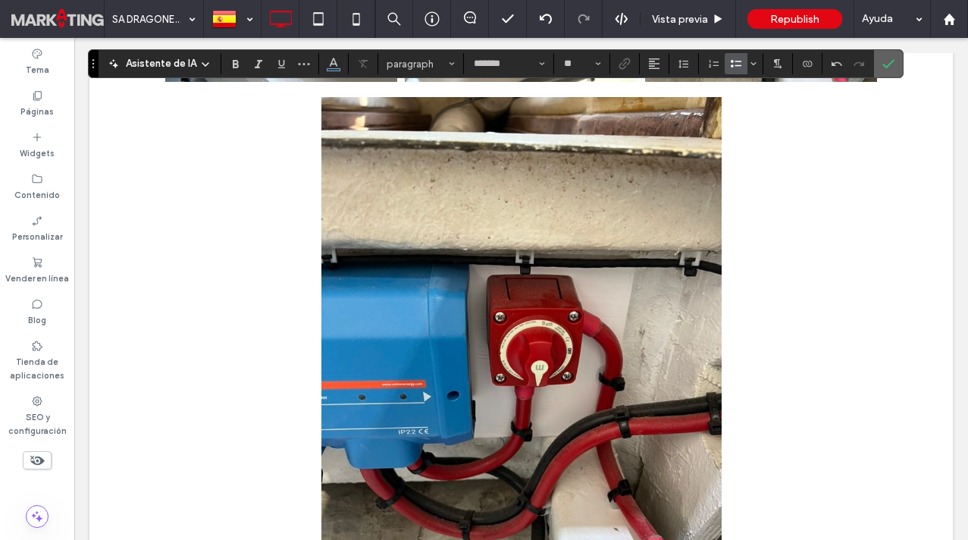
click at [883, 65] on use "Confirmar" at bounding box center [889, 63] width 12 height 9
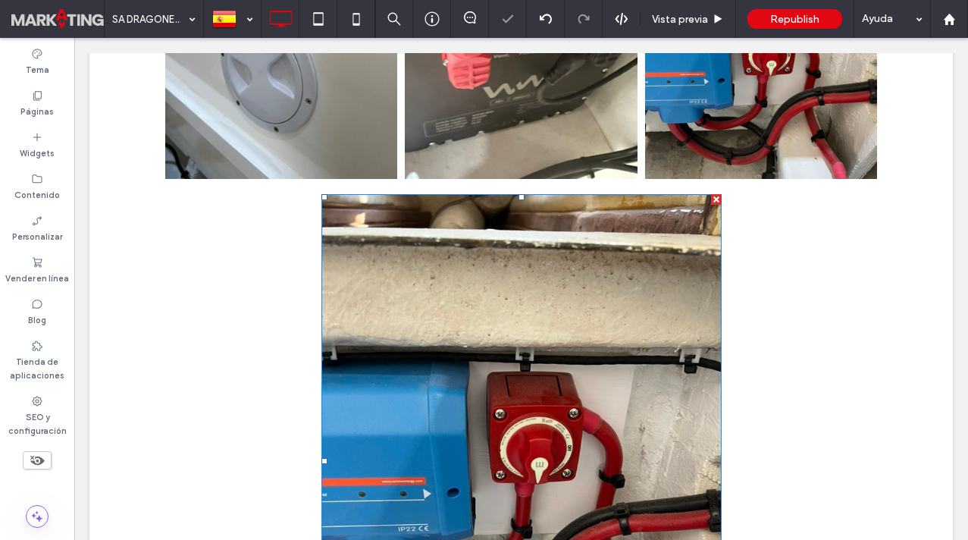
click at [715, 194] on div at bounding box center [716, 199] width 11 height 11
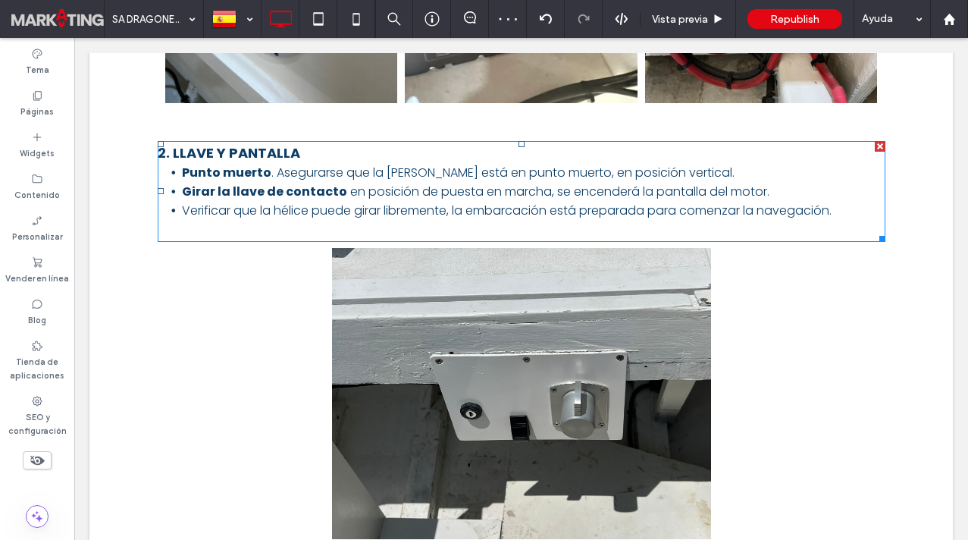
scroll to position [736, 0]
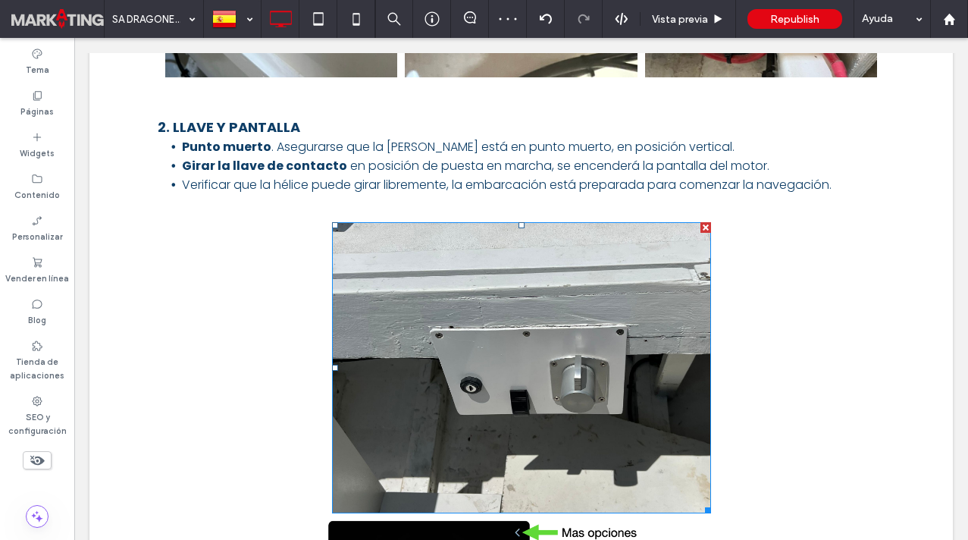
click at [667, 227] on img at bounding box center [521, 368] width 379 height 292
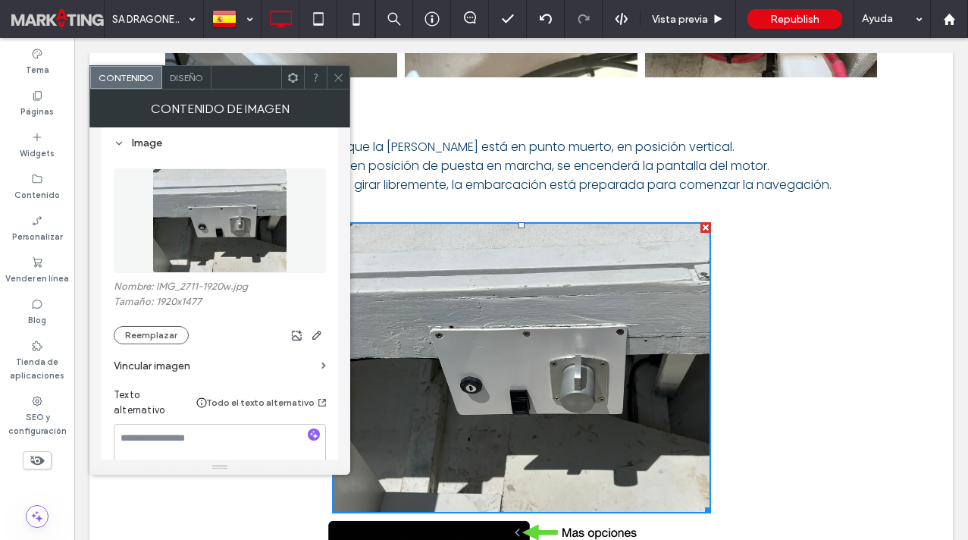
scroll to position [180, 0]
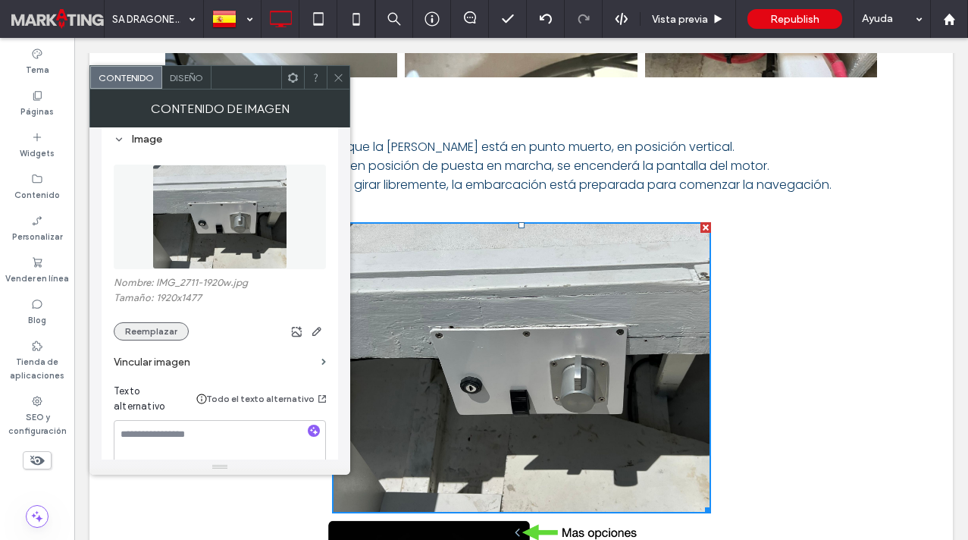
click at [146, 336] on button "Reemplazar" at bounding box center [151, 331] width 75 height 18
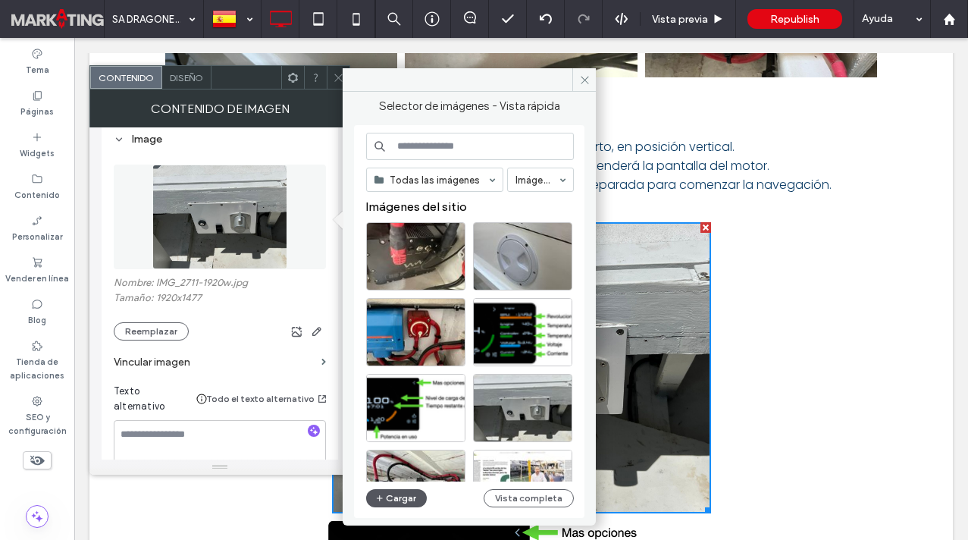
click at [392, 494] on button "Cargar" at bounding box center [396, 498] width 61 height 18
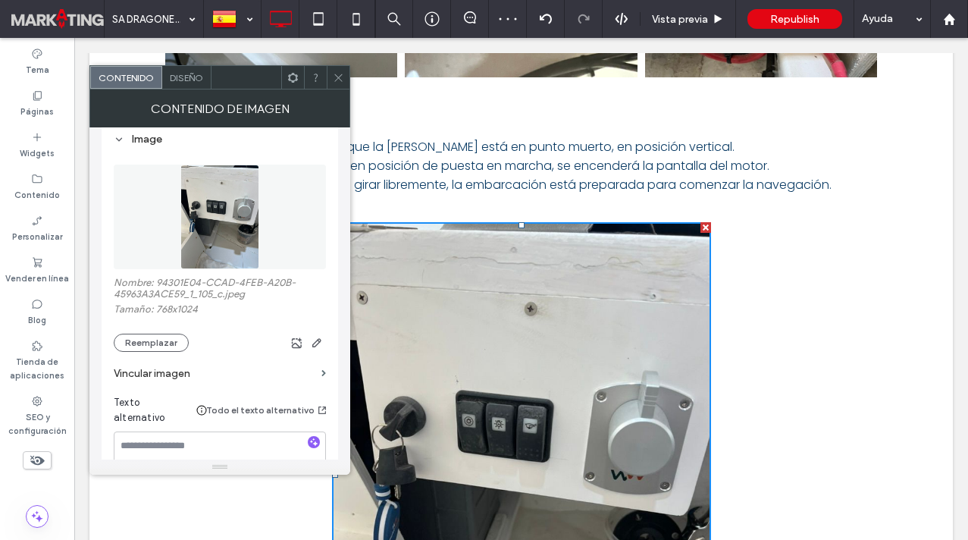
click at [335, 74] on use at bounding box center [338, 78] width 8 height 8
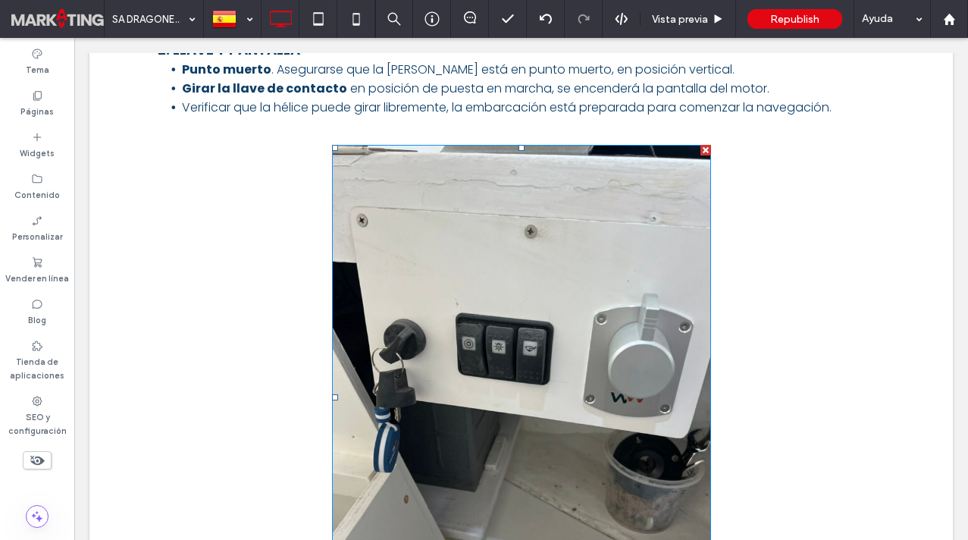
scroll to position [817, 0]
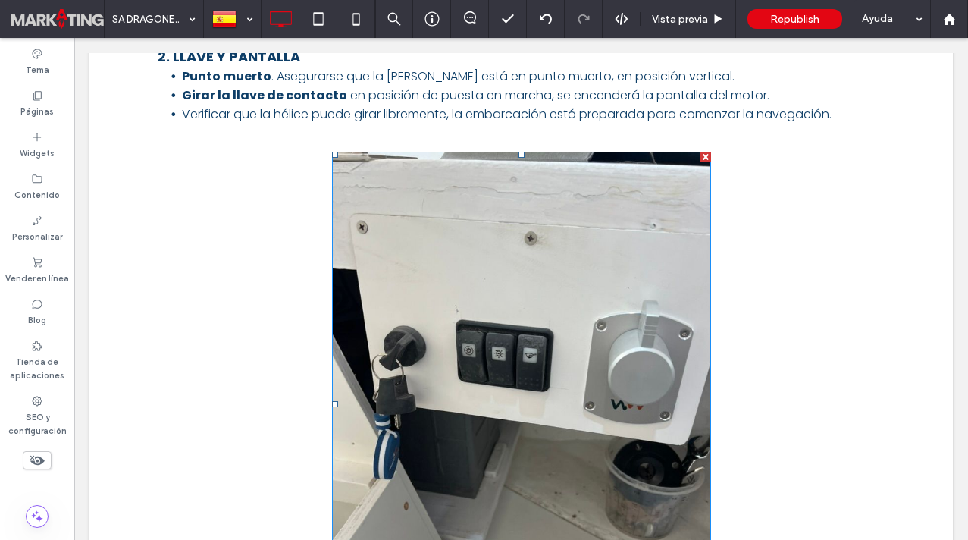
click at [545, 315] on img at bounding box center [521, 405] width 379 height 506
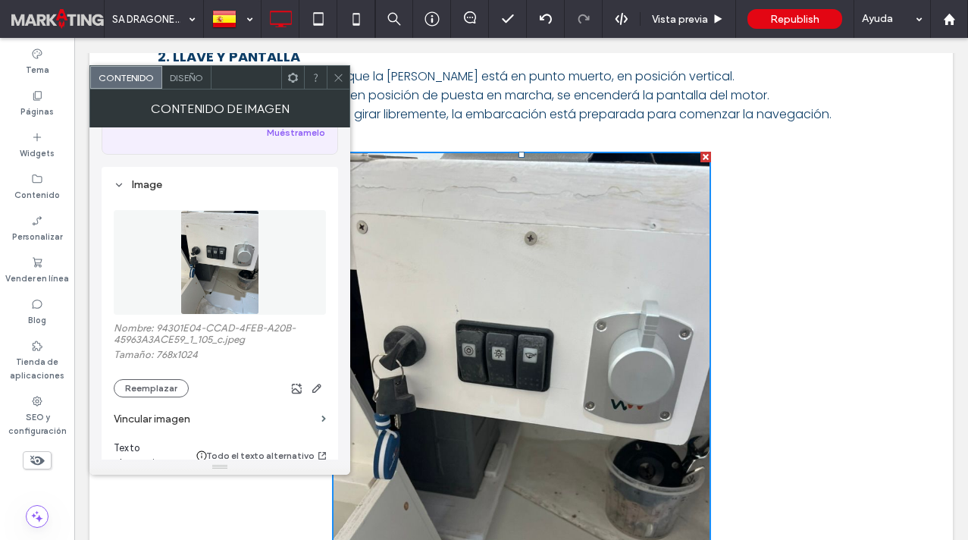
scroll to position [134, 0]
click at [199, 274] on img at bounding box center [219, 263] width 79 height 105
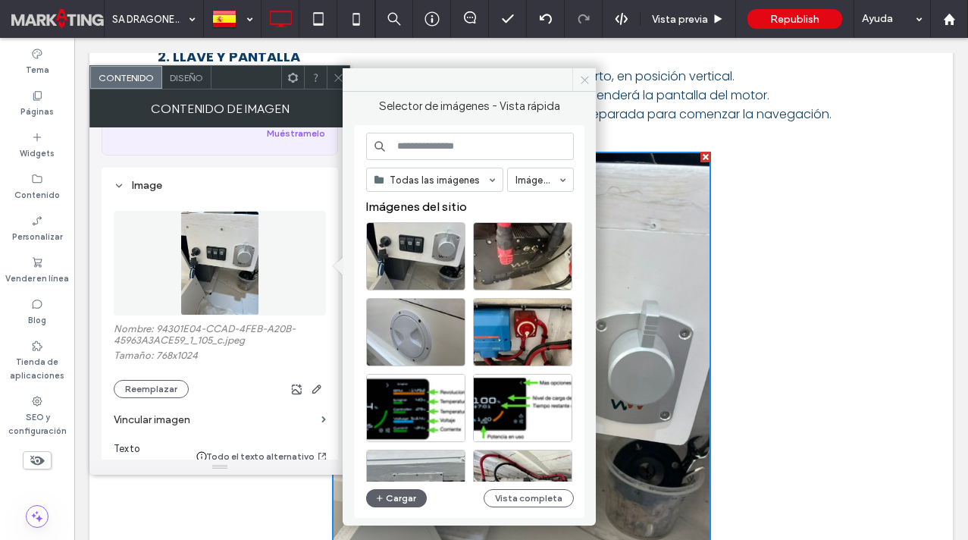
click at [587, 77] on use at bounding box center [585, 80] width 8 height 8
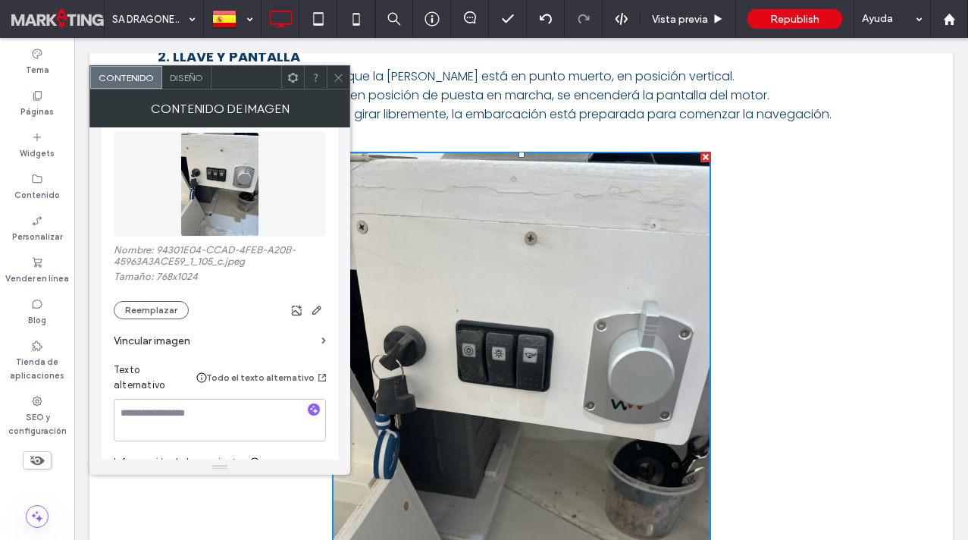
scroll to position [242, 0]
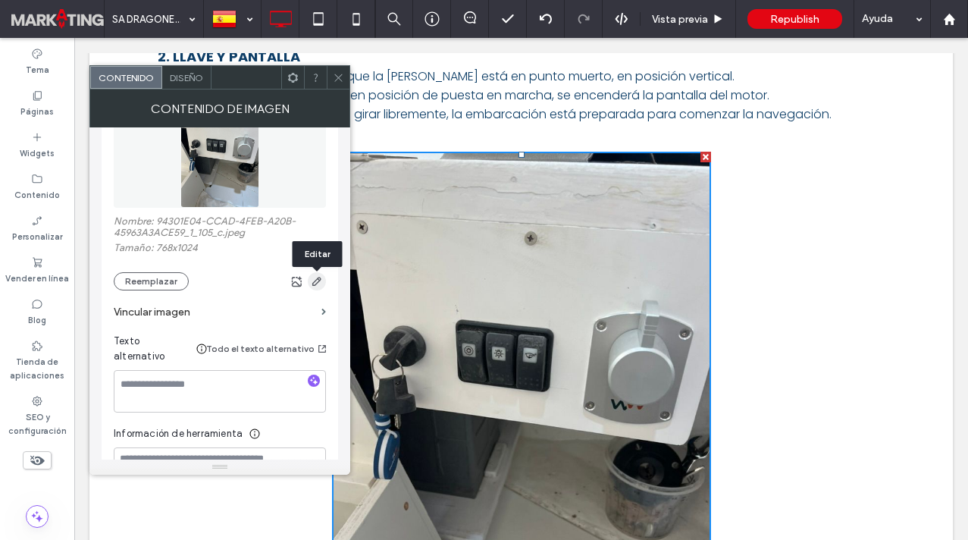
click at [320, 285] on icon "button" at bounding box center [317, 281] width 12 height 12
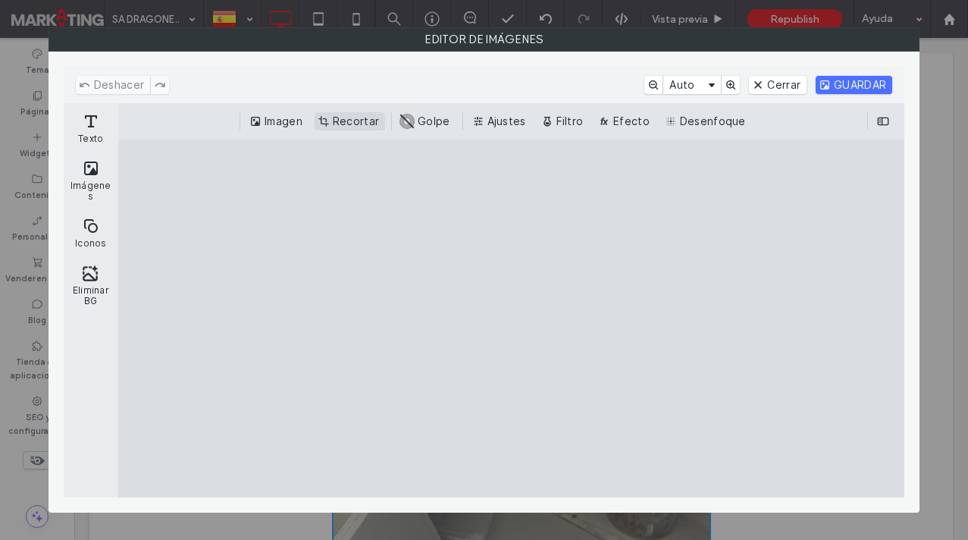
click at [340, 117] on button "Recortar" at bounding box center [350, 121] width 71 height 18
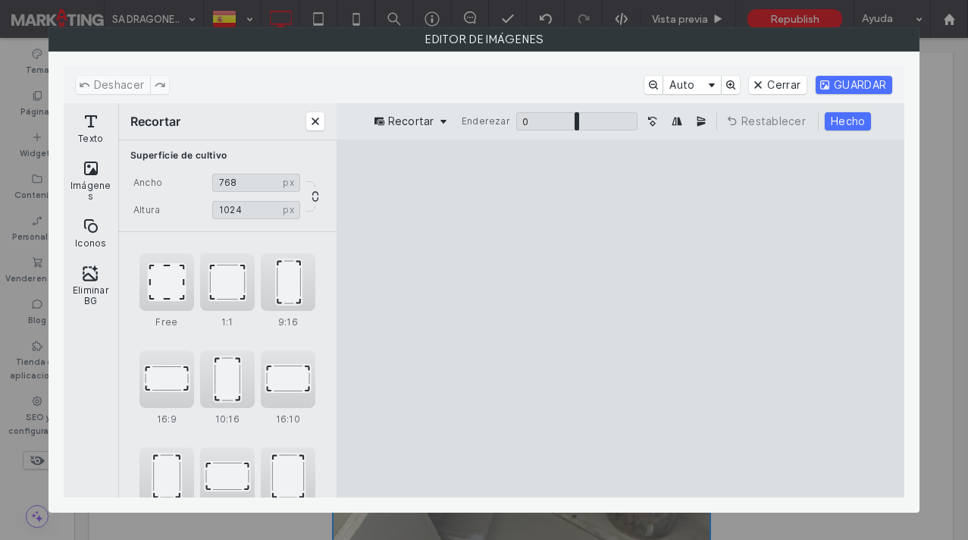
drag, startPoint x: 725, startPoint y: 465, endPoint x: 722, endPoint y: 363, distance: 101.7
click at [620, 319] on cesdk-canvas "Lienzo del editor" at bounding box center [620, 319] width 0 height 0
drag, startPoint x: 623, startPoint y: 462, endPoint x: 618, endPoint y: 371, distance: 91.1
click at [620, 319] on cesdk-canvas "Lienzo del editor" at bounding box center [620, 319] width 0 height 0
type input "***"
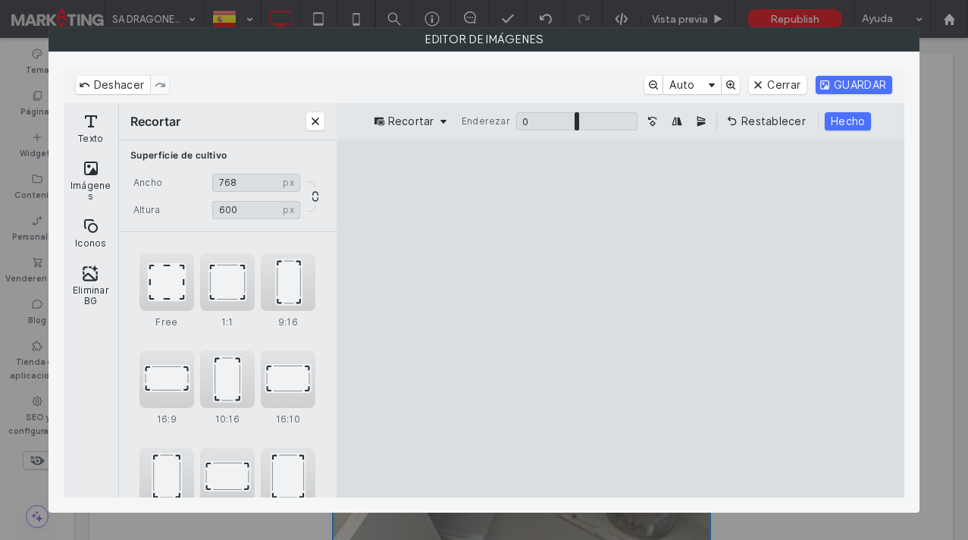
drag, startPoint x: 621, startPoint y: 172, endPoint x: 621, endPoint y: 212, distance: 40.2
click at [620, 319] on cesdk-canvas "Lienzo del editor" at bounding box center [620, 319] width 0 height 0
click at [841, 125] on button "Hecho" at bounding box center [848, 121] width 46 height 18
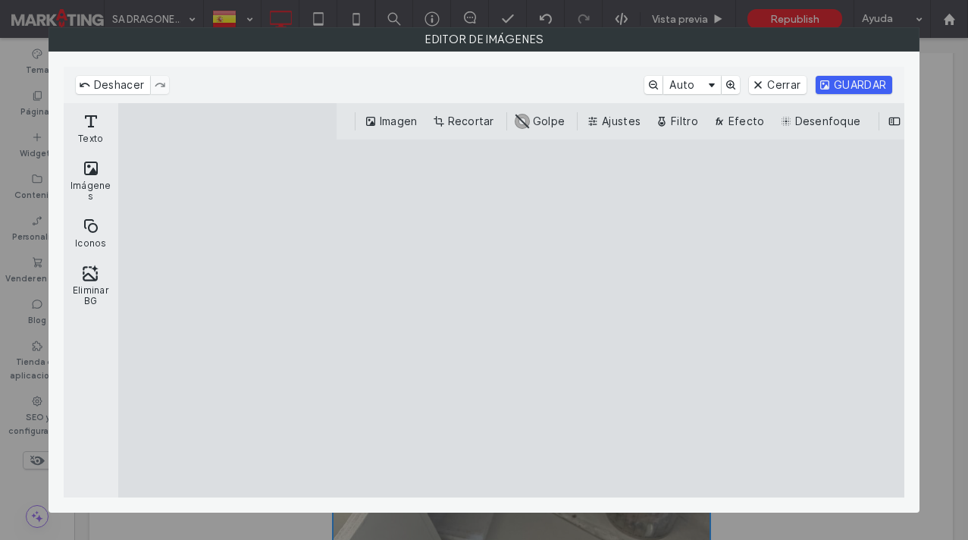
click at [850, 80] on button "GUARDAR" at bounding box center [854, 85] width 77 height 18
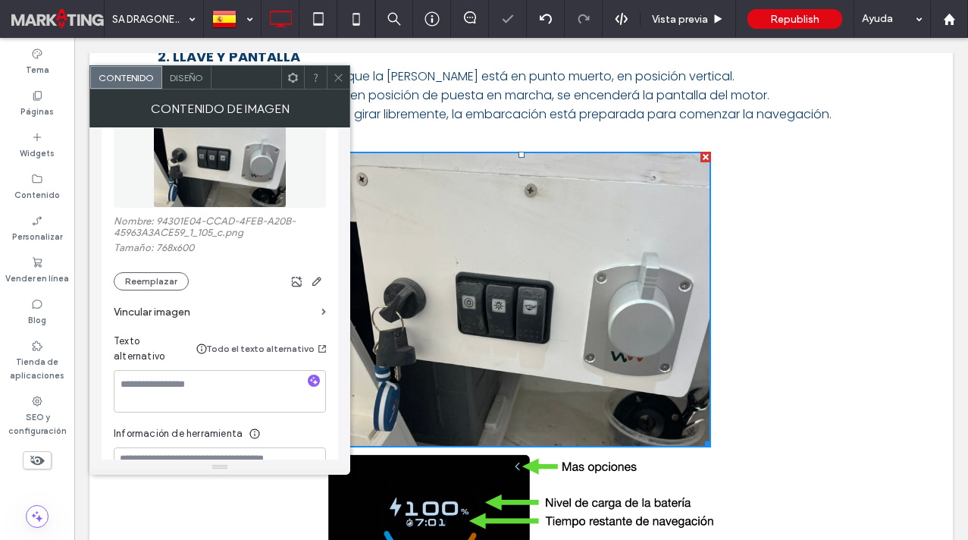
click at [340, 74] on icon at bounding box center [338, 77] width 11 height 11
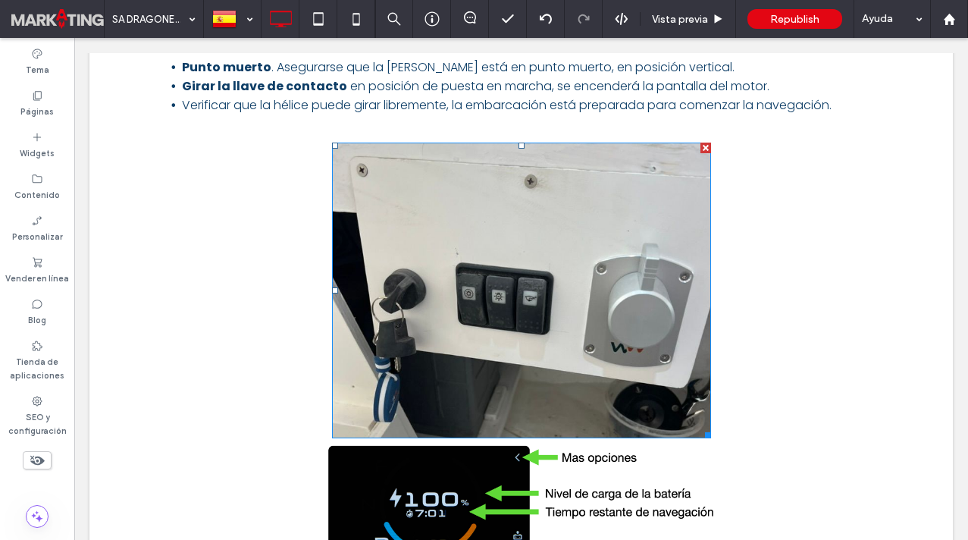
scroll to position [805, 0]
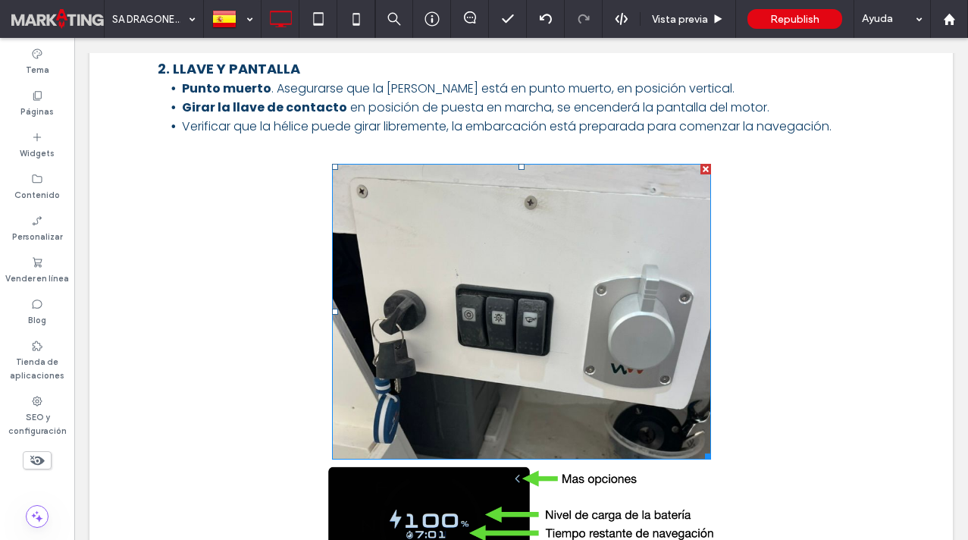
click at [448, 291] on img at bounding box center [521, 312] width 379 height 297
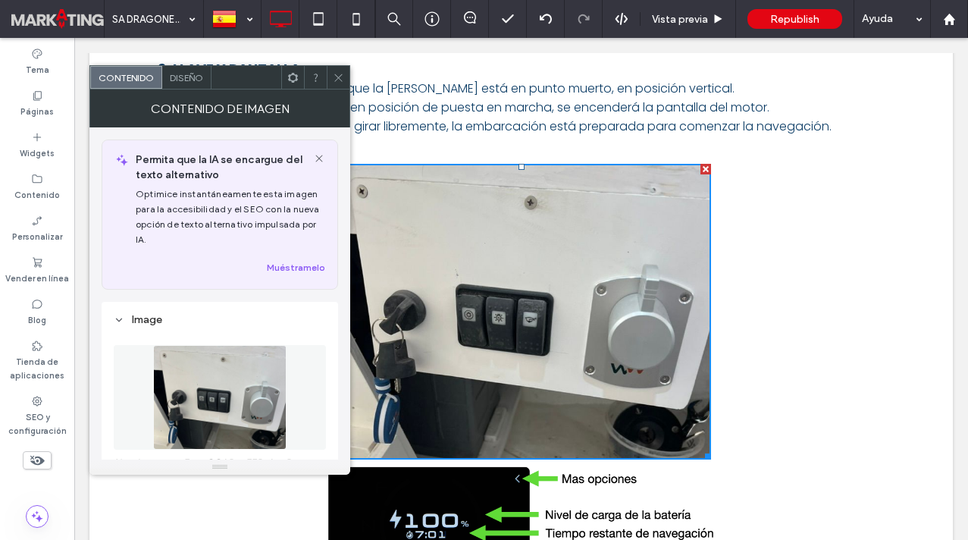
click at [182, 85] on div "Diseño" at bounding box center [186, 77] width 49 height 23
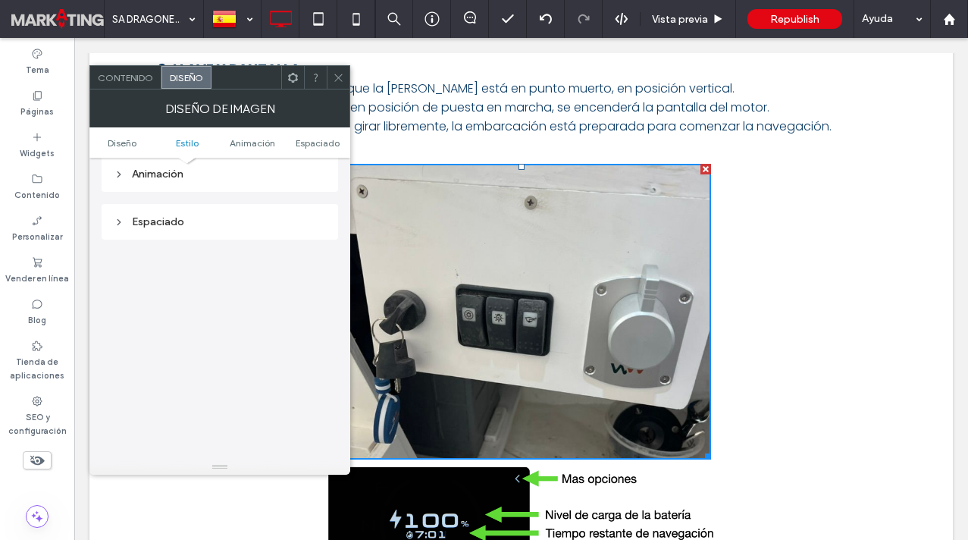
scroll to position [737, 0]
click at [152, 218] on div "Espaciado" at bounding box center [220, 213] width 212 height 13
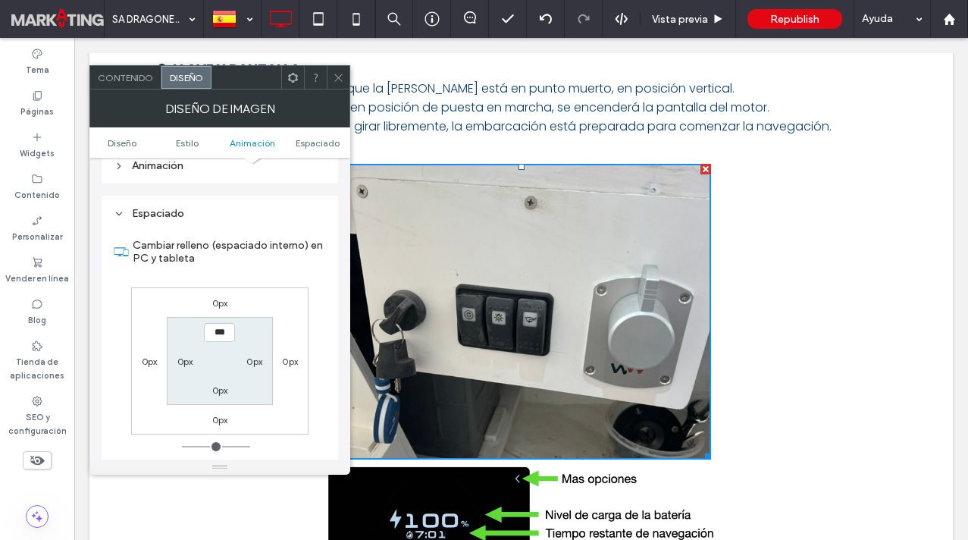
click at [215, 416] on label "0px" at bounding box center [220, 419] width 16 height 11
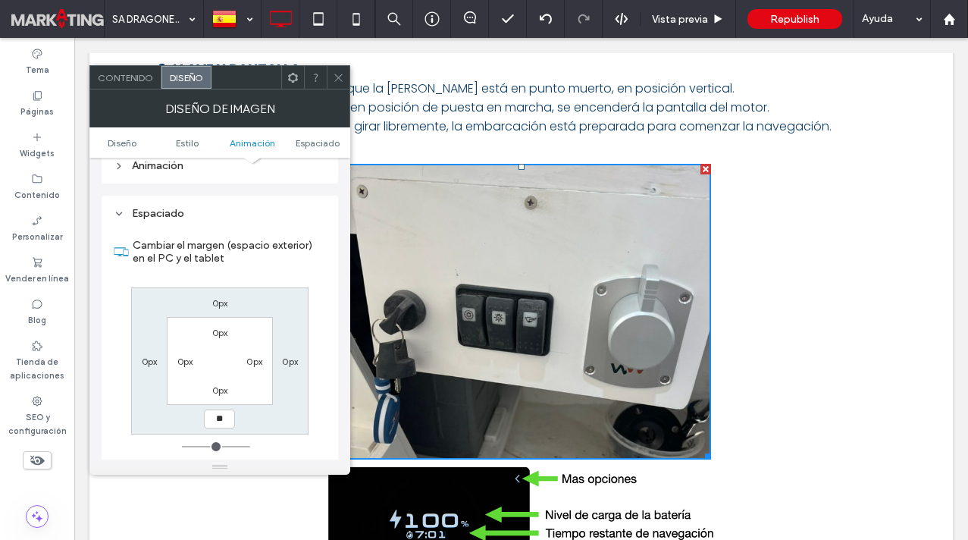
type input "**"
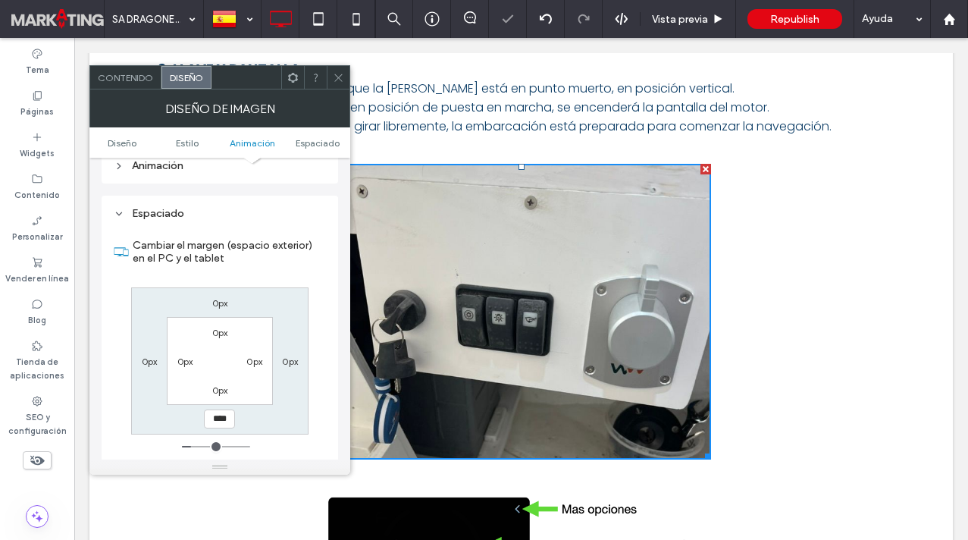
click at [216, 422] on input "****" at bounding box center [219, 419] width 31 height 19
type input "**"
type input "****"
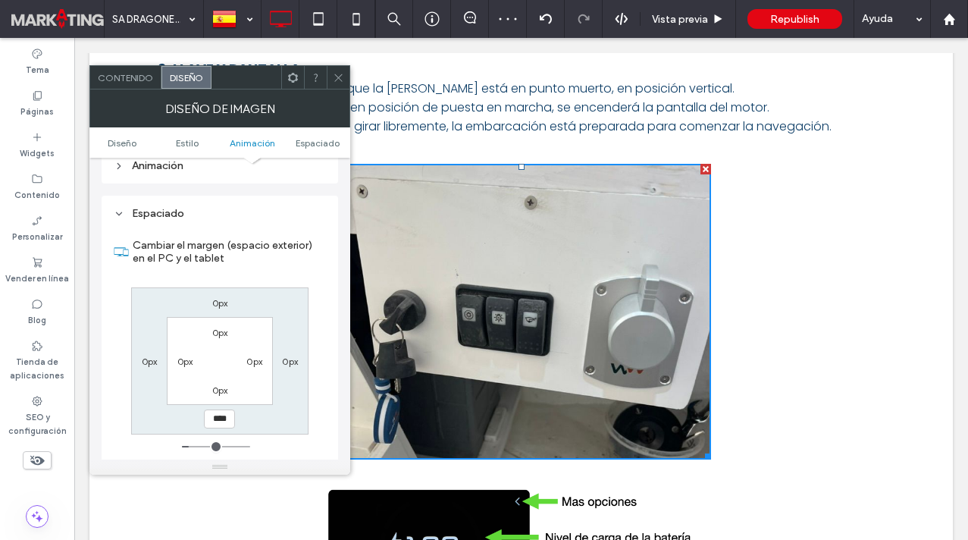
click at [341, 83] on span at bounding box center [338, 77] width 11 height 23
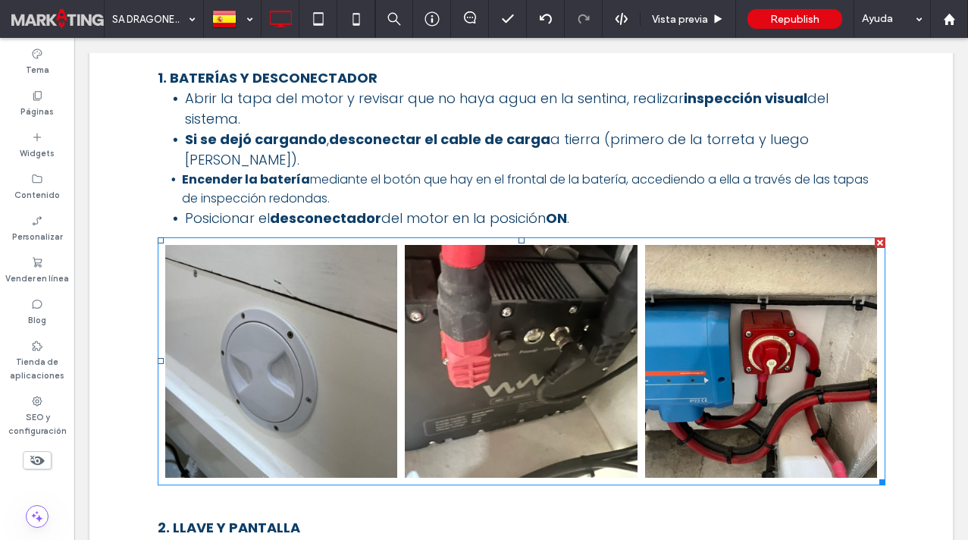
scroll to position [0, 0]
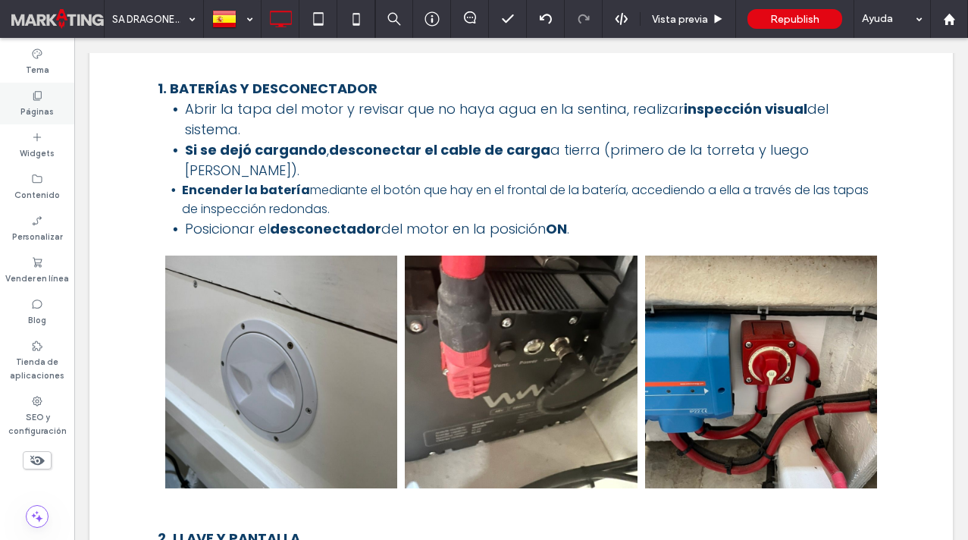
click at [42, 106] on label "Páginas" at bounding box center [36, 110] width 33 height 17
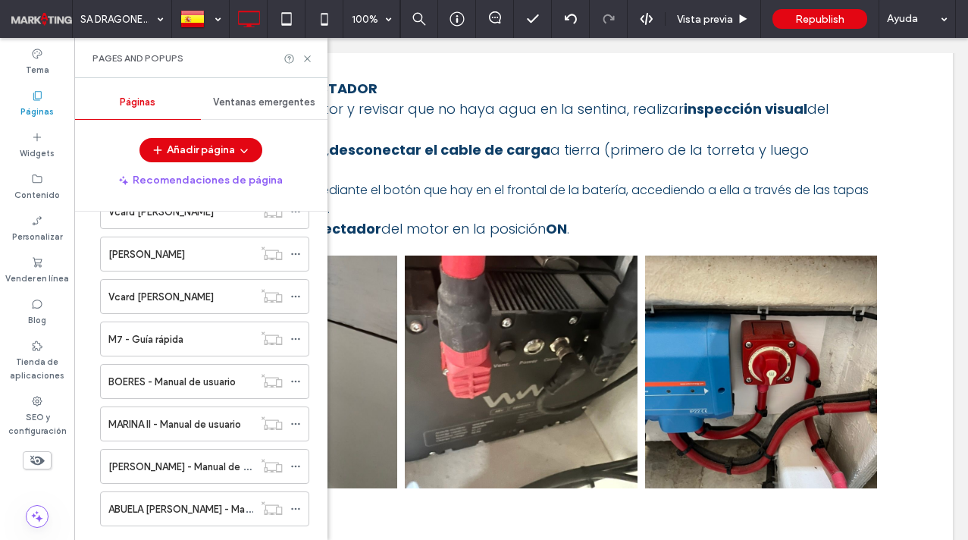
scroll to position [924, 0]
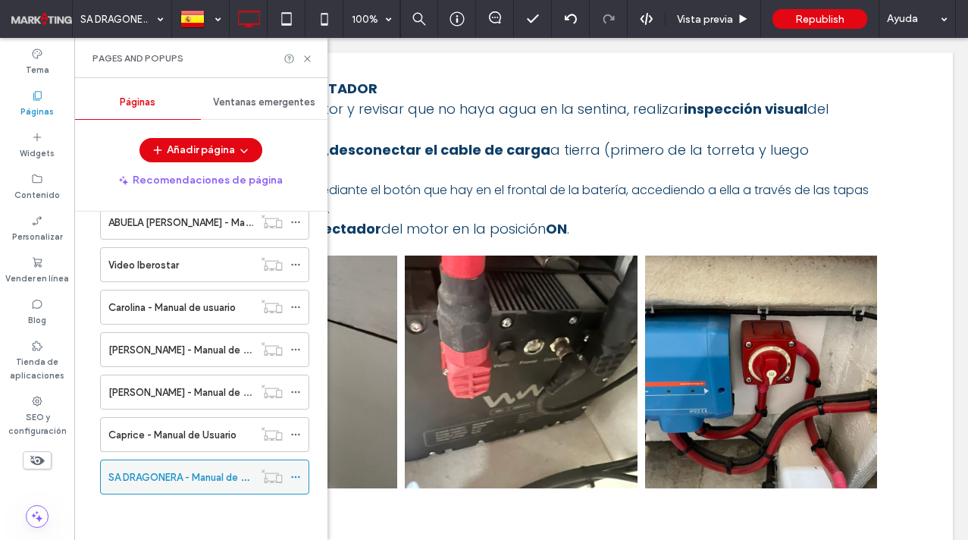
click at [295, 477] on use at bounding box center [295, 477] width 8 height 2
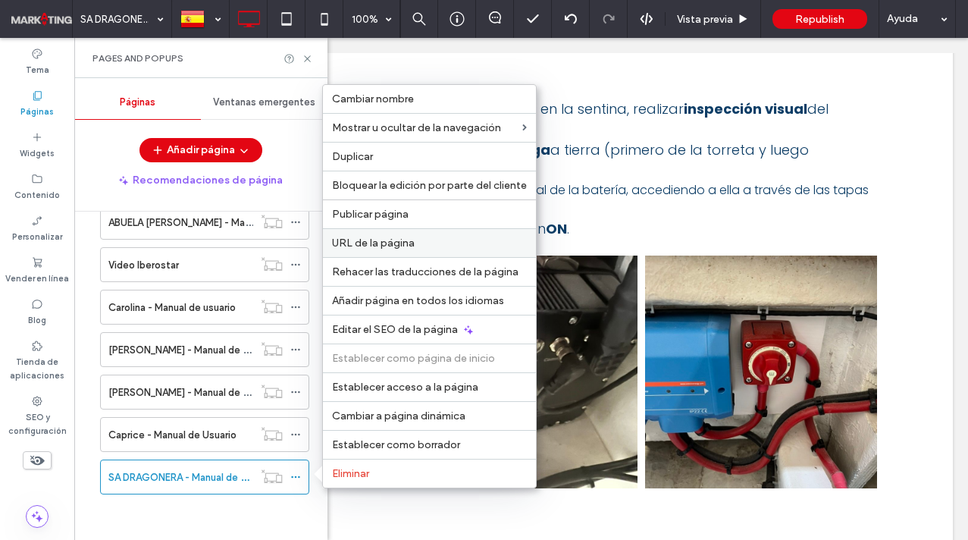
click at [360, 239] on span "URL de la página" at bounding box center [373, 243] width 83 height 13
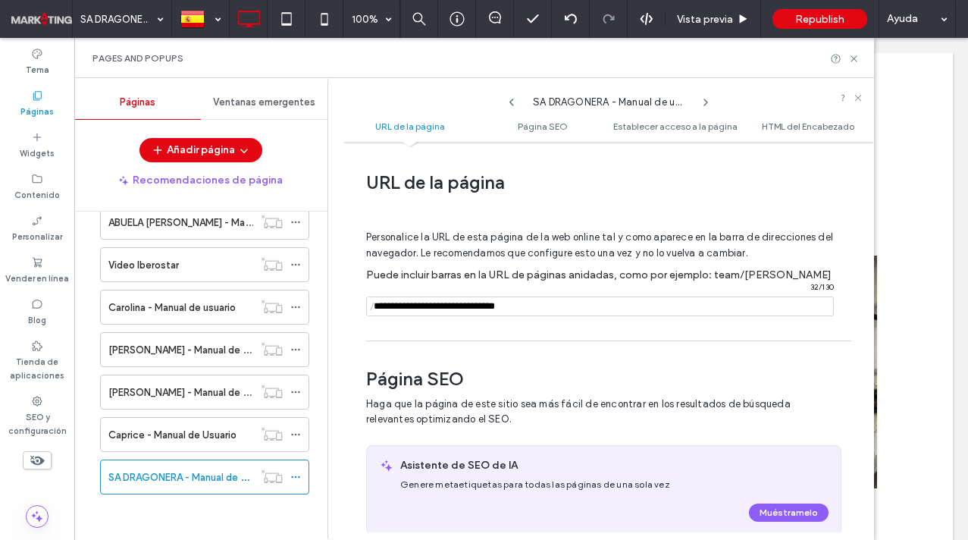
scroll to position [8, 0]
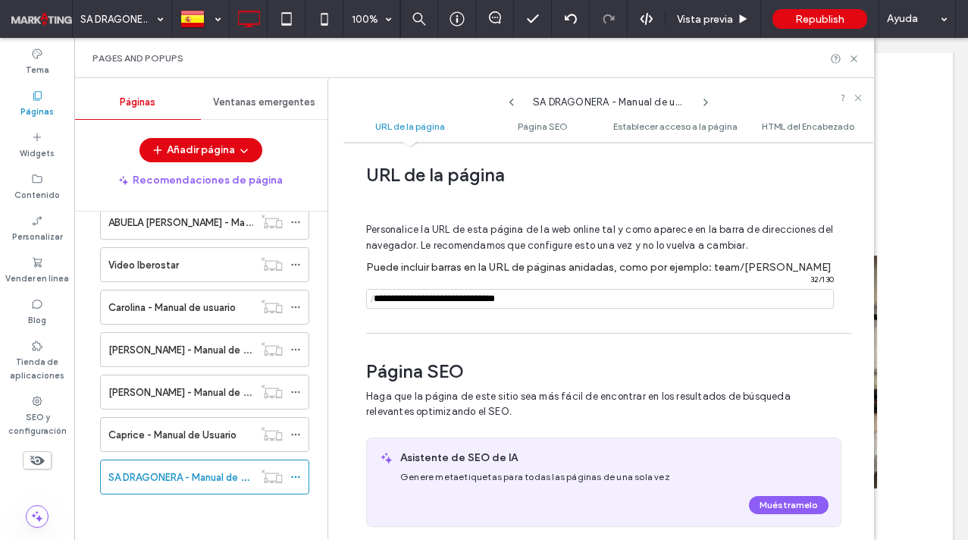
drag, startPoint x: 544, startPoint y: 298, endPoint x: 347, endPoint y: 300, distance: 197.2
click at [347, 300] on div "**********" at bounding box center [609, 340] width 531 height 383
click at [532, 276] on label "Puede incluir barras en la URL de páginas anidadas, como por ejemplo: team/john" at bounding box center [603, 267] width 474 height 28
click at [535, 303] on input "notEmpty" at bounding box center [600, 299] width 468 height 20
drag, startPoint x: 545, startPoint y: 302, endPoint x: 436, endPoint y: 303, distance: 109.2
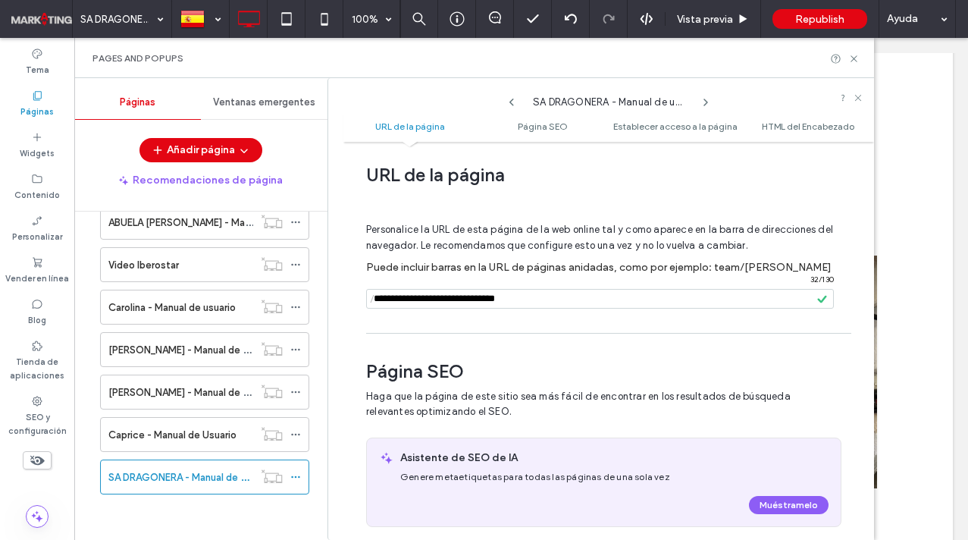
click at [436, 303] on input "notEmpty" at bounding box center [600, 299] width 468 height 20
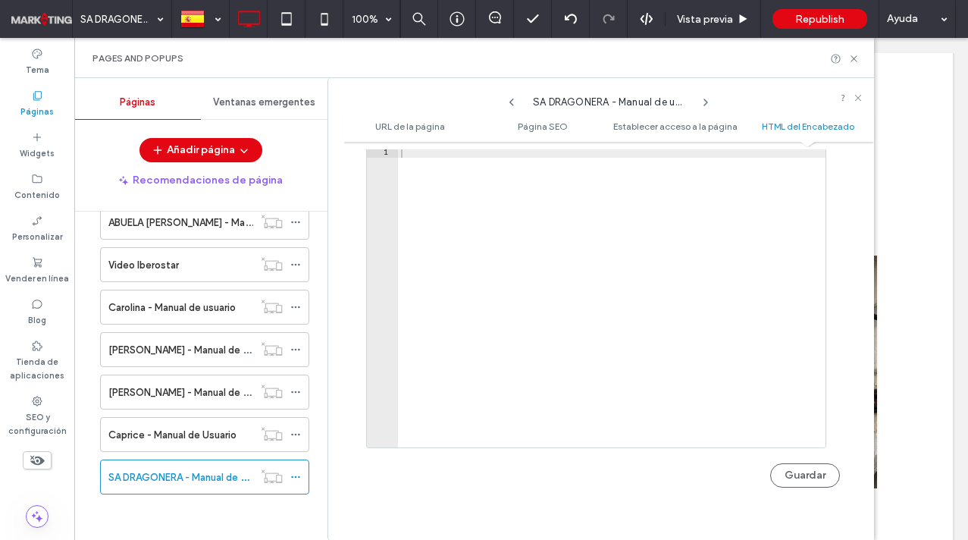
scroll to position [1801, 0]
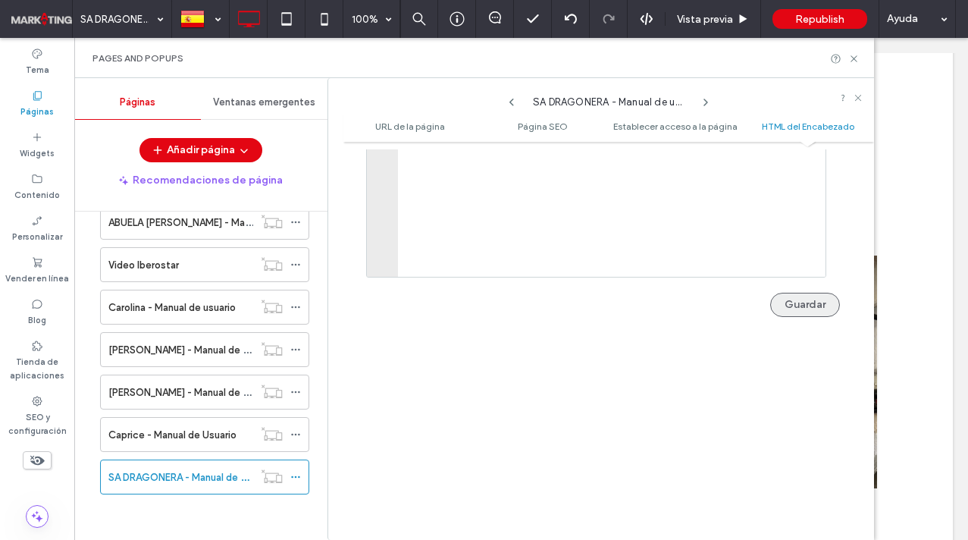
type input "**********"
click at [803, 293] on button "Guardar" at bounding box center [806, 305] width 70 height 24
click at [835, 20] on div "SA DRAGONERA - Manual de usuario 100% Vista previa Republish Ayuda Comentarios …" at bounding box center [484, 270] width 968 height 540
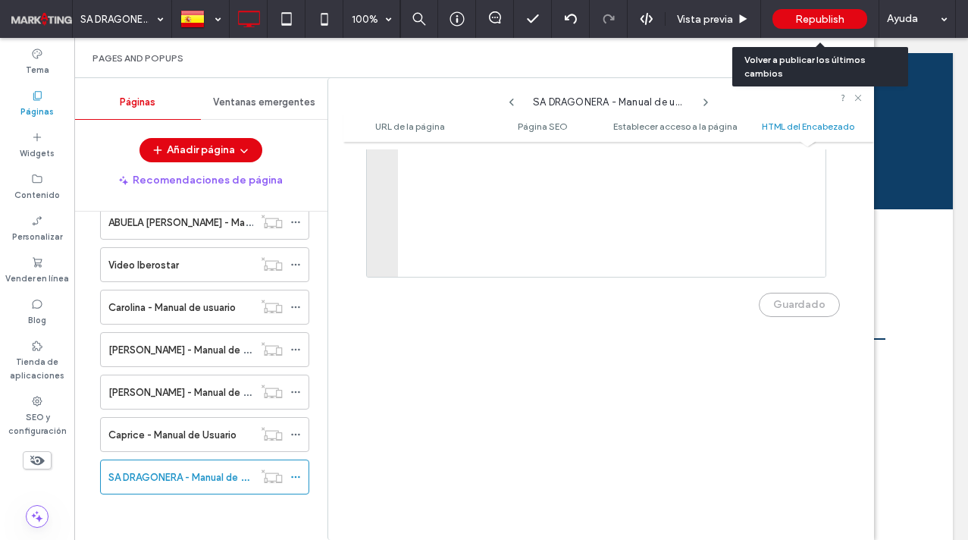
click at [842, 24] on span "Republish" at bounding box center [820, 19] width 49 height 13
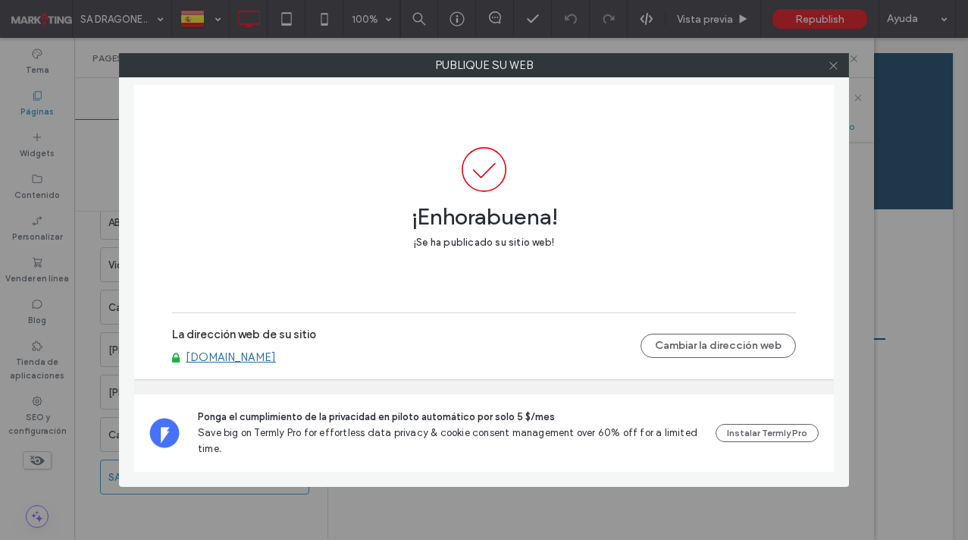
click at [833, 71] on span at bounding box center [833, 65] width 11 height 23
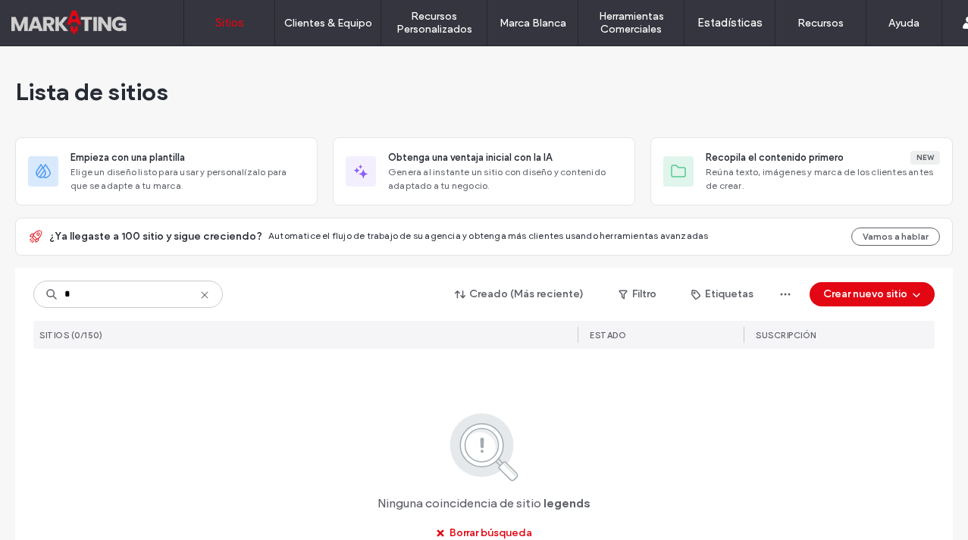
type input "*"
